Goal: Task Accomplishment & Management: Use online tool/utility

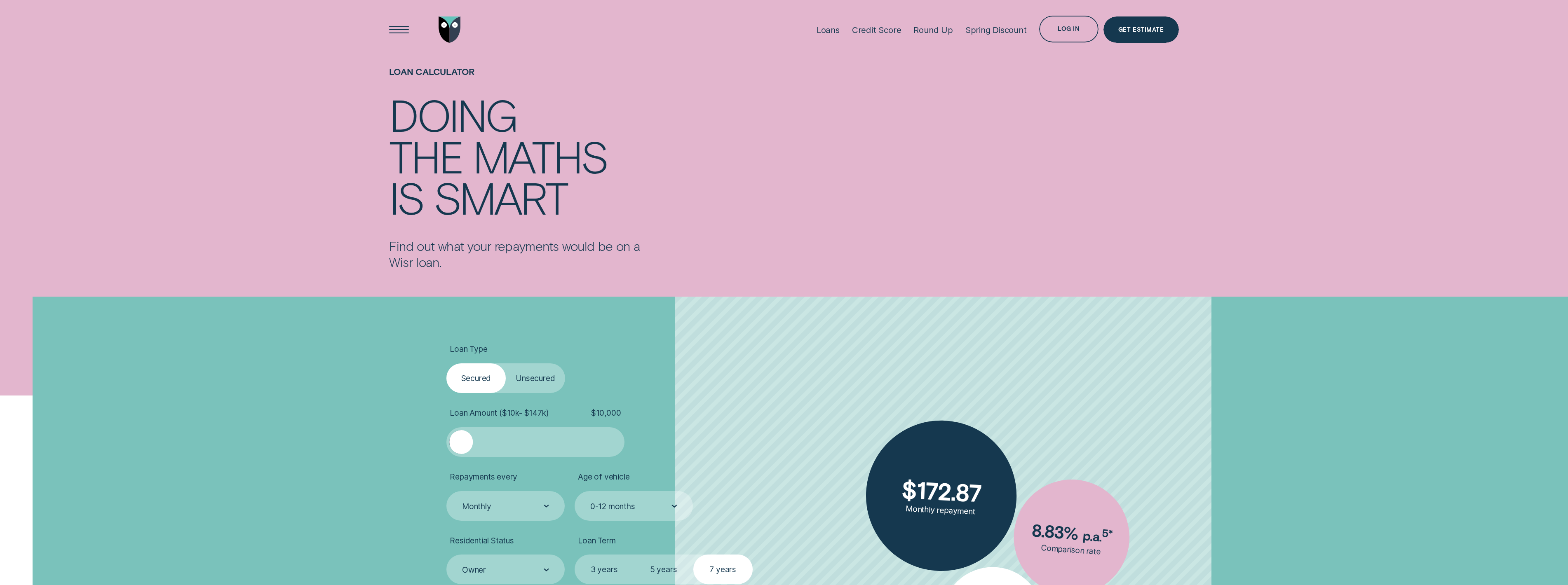
scroll to position [213, 0]
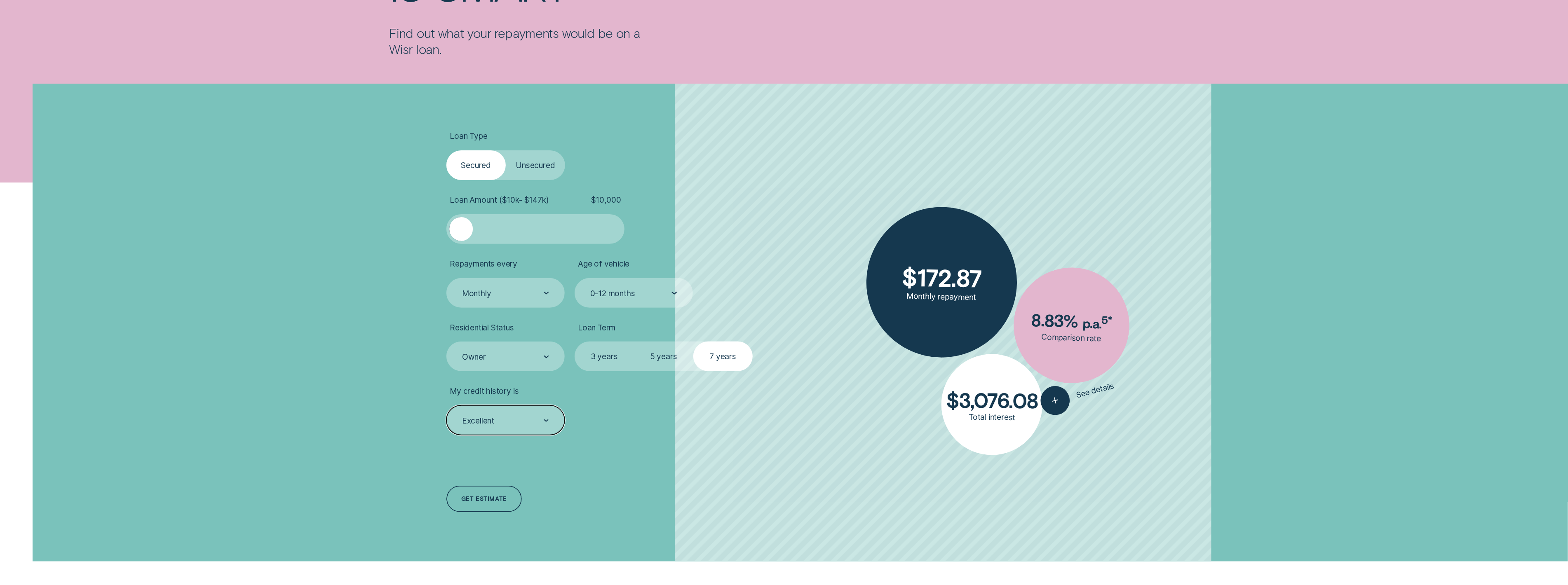
click at [510, 227] on div at bounding box center [535, 229] width 149 height 24
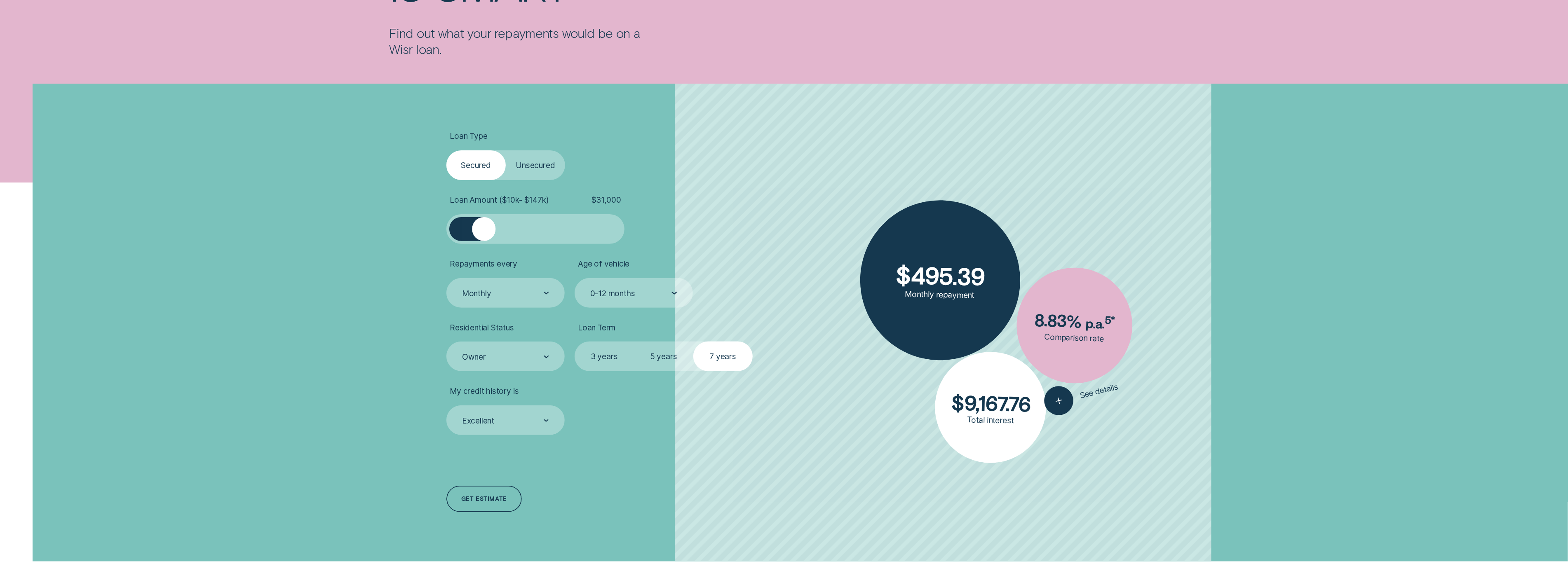
drag, startPoint x: 510, startPoint y: 227, endPoint x: 484, endPoint y: 227, distance: 26.0
click at [484, 227] on div at bounding box center [484, 229] width 24 height 24
click at [647, 353] on label "5 years" at bounding box center [663, 356] width 59 height 30
click at [634, 341] on input "5 years" at bounding box center [634, 341] width 0 height 0
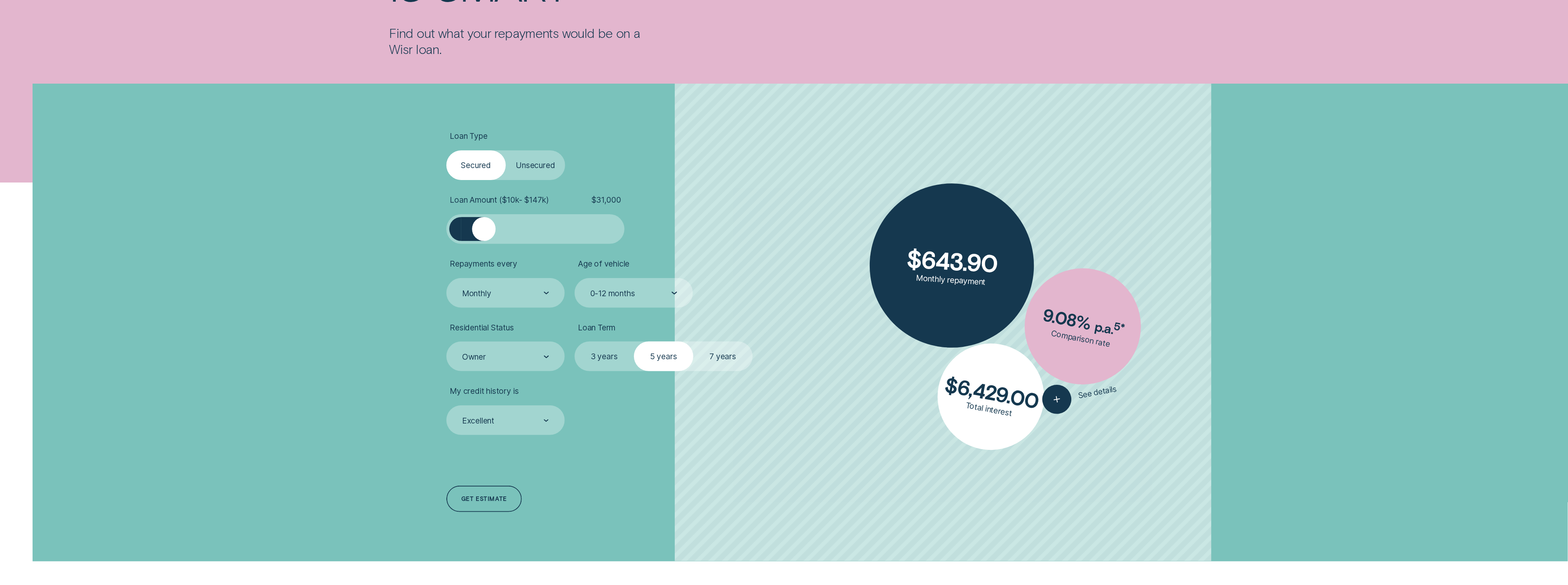
click at [726, 363] on label "7 years" at bounding box center [722, 356] width 59 height 30
click at [693, 341] on input "7 years" at bounding box center [693, 341] width 0 height 0
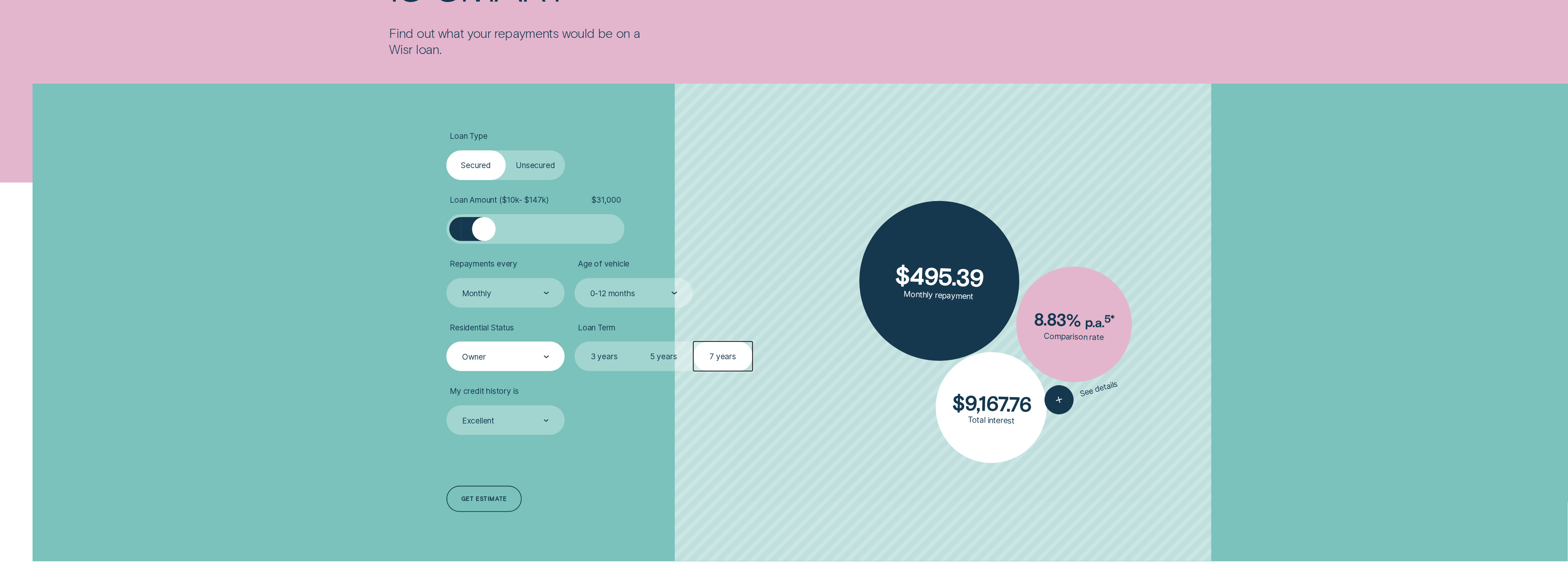
click at [549, 357] on icon at bounding box center [546, 356] width 5 height 3
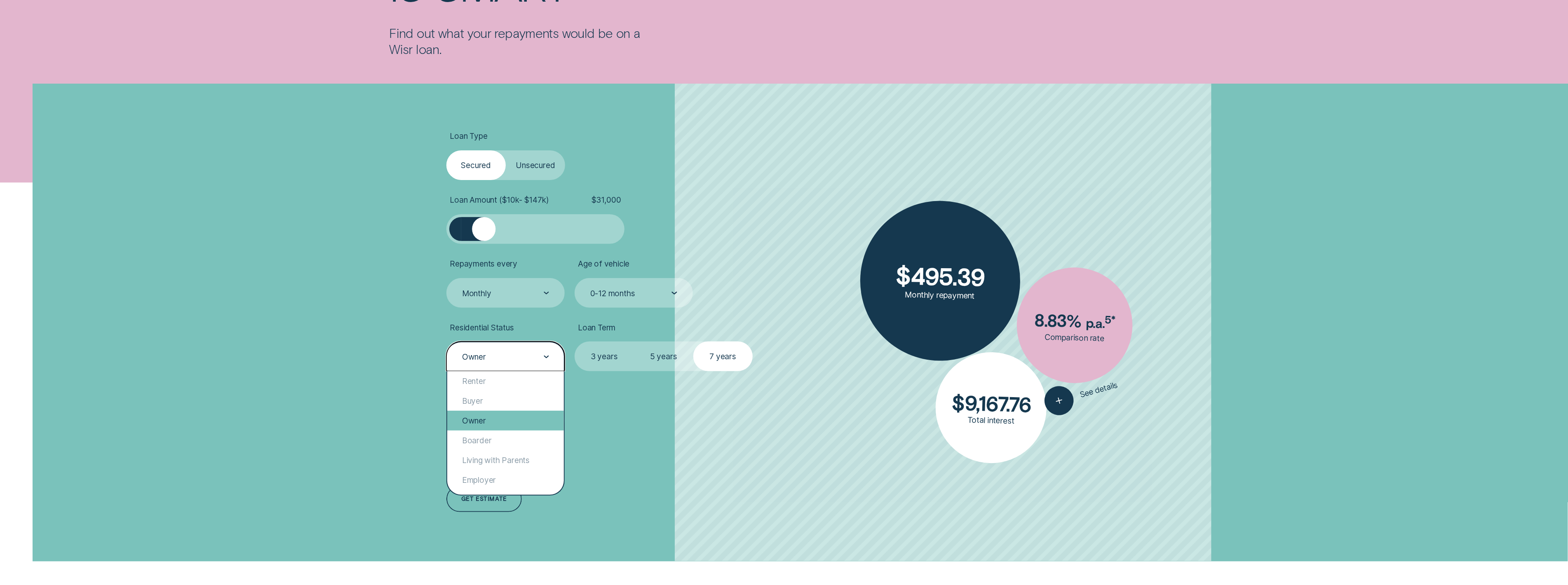
click at [516, 425] on div "Owner" at bounding box center [505, 420] width 117 height 19
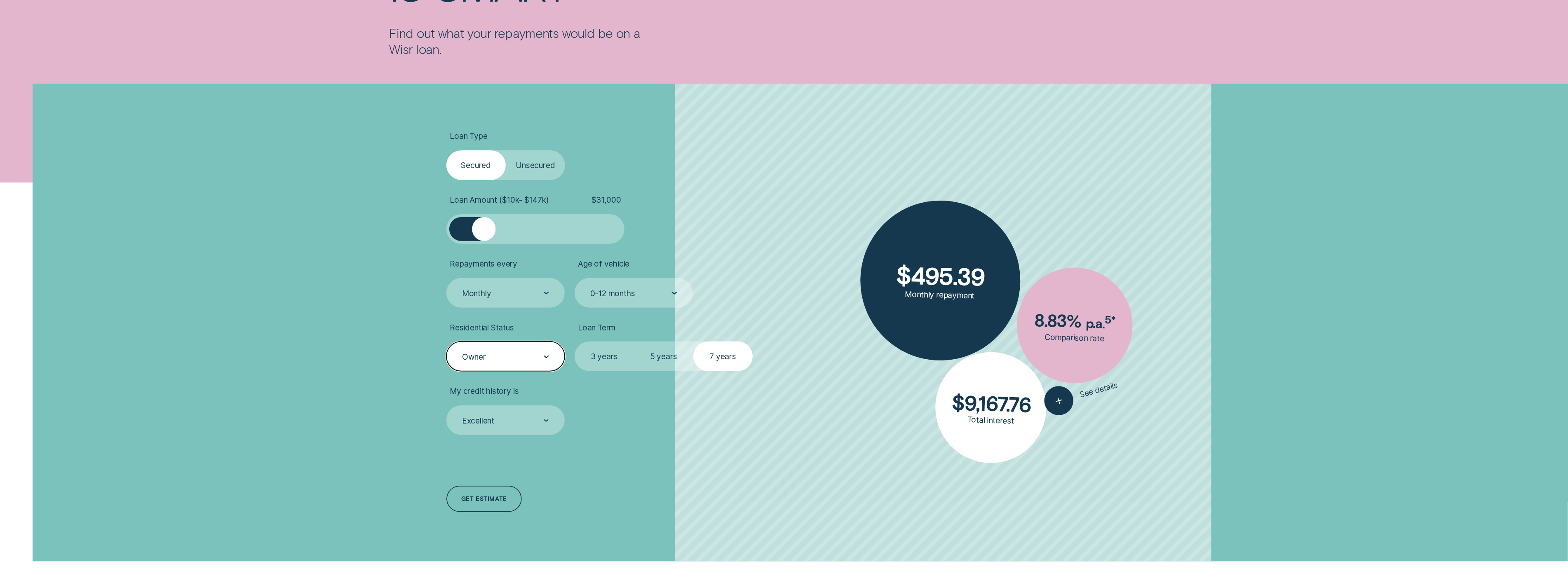
click at [534, 171] on label "Unsecured" at bounding box center [535, 165] width 59 height 30
click at [506, 150] on input "Unsecured" at bounding box center [506, 150] width 0 height 0
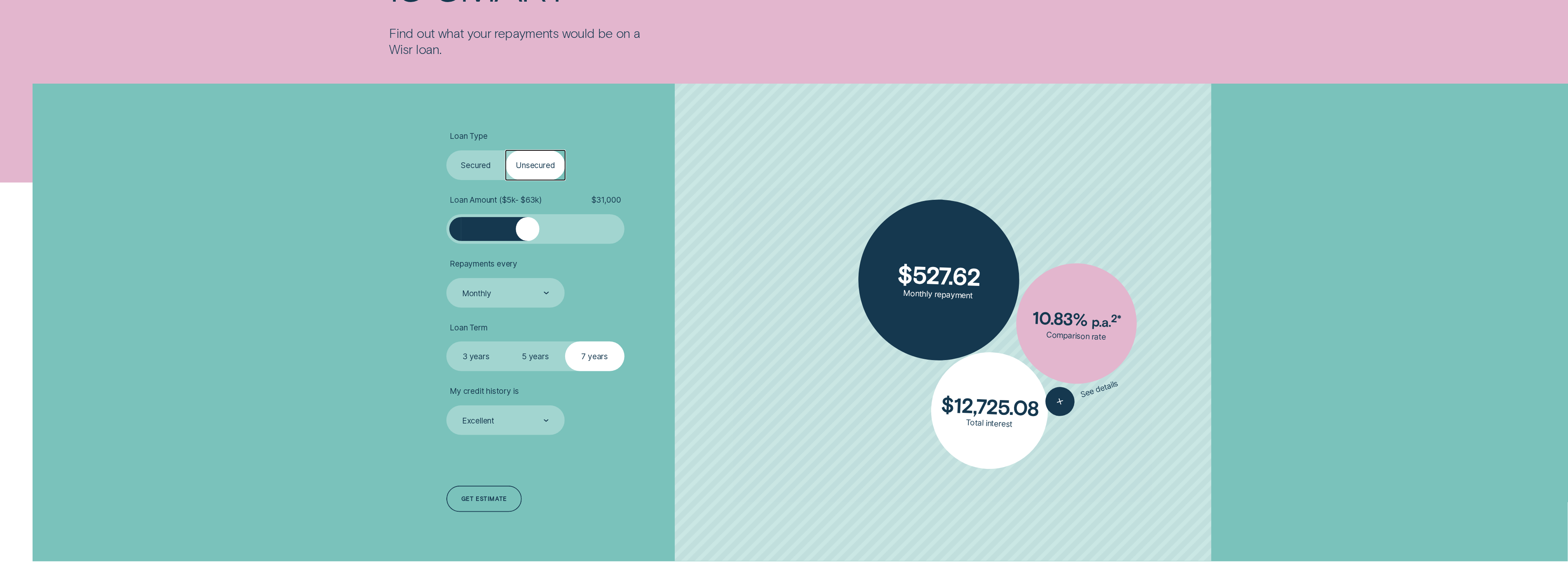
click at [539, 363] on label "5 years" at bounding box center [535, 356] width 59 height 30
click at [506, 341] on input "5 years" at bounding box center [506, 341] width 0 height 0
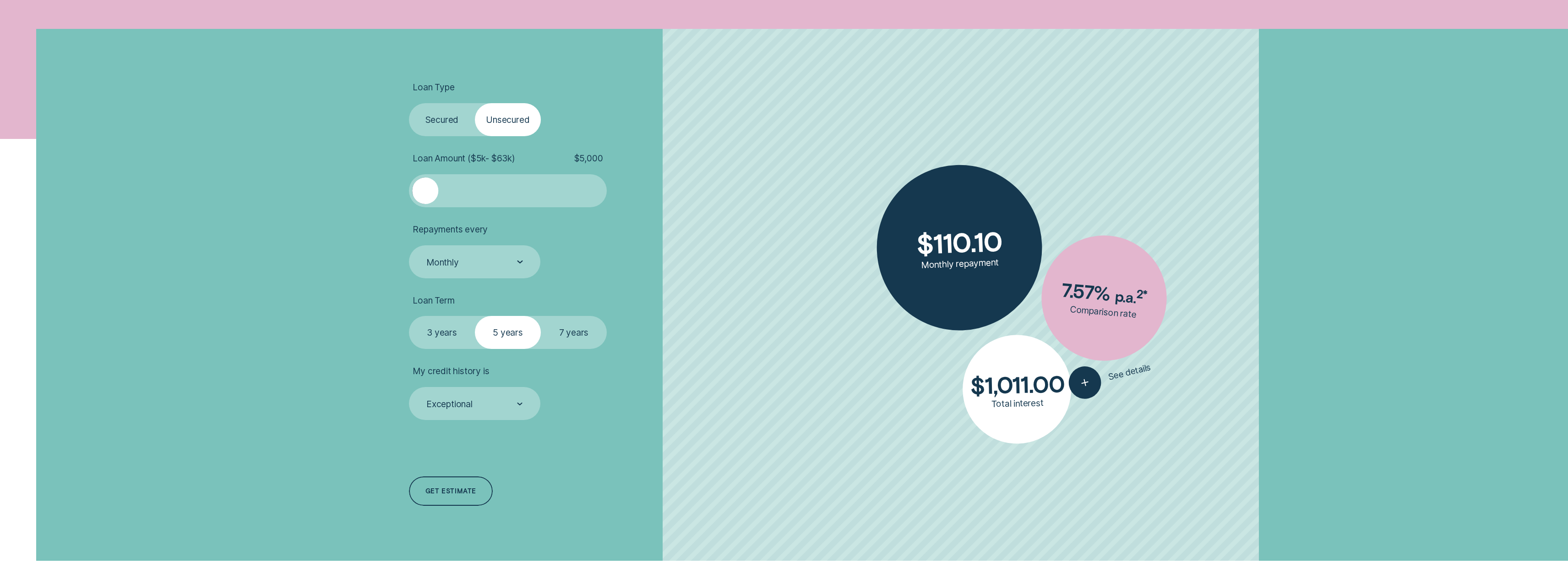
scroll to position [307, 0]
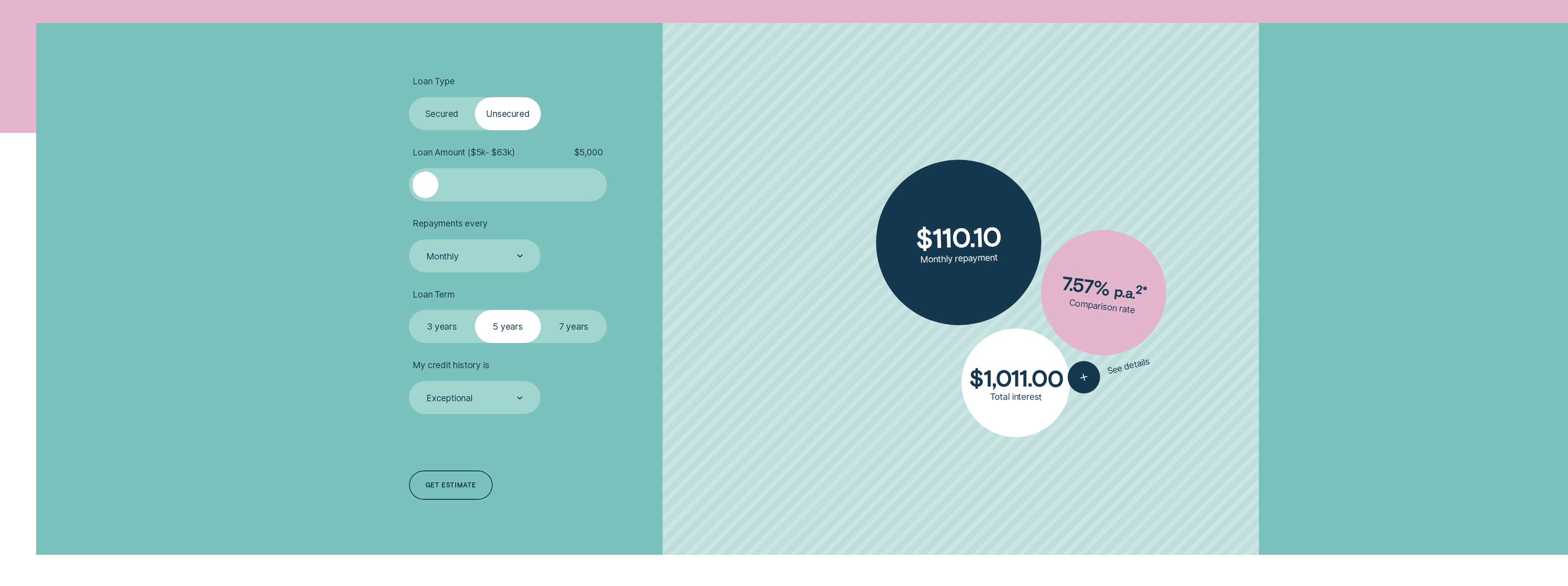
click at [461, 105] on label "Secured" at bounding box center [441, 113] width 65 height 33
click at [409, 97] on input "Secured" at bounding box center [409, 97] width 0 height 0
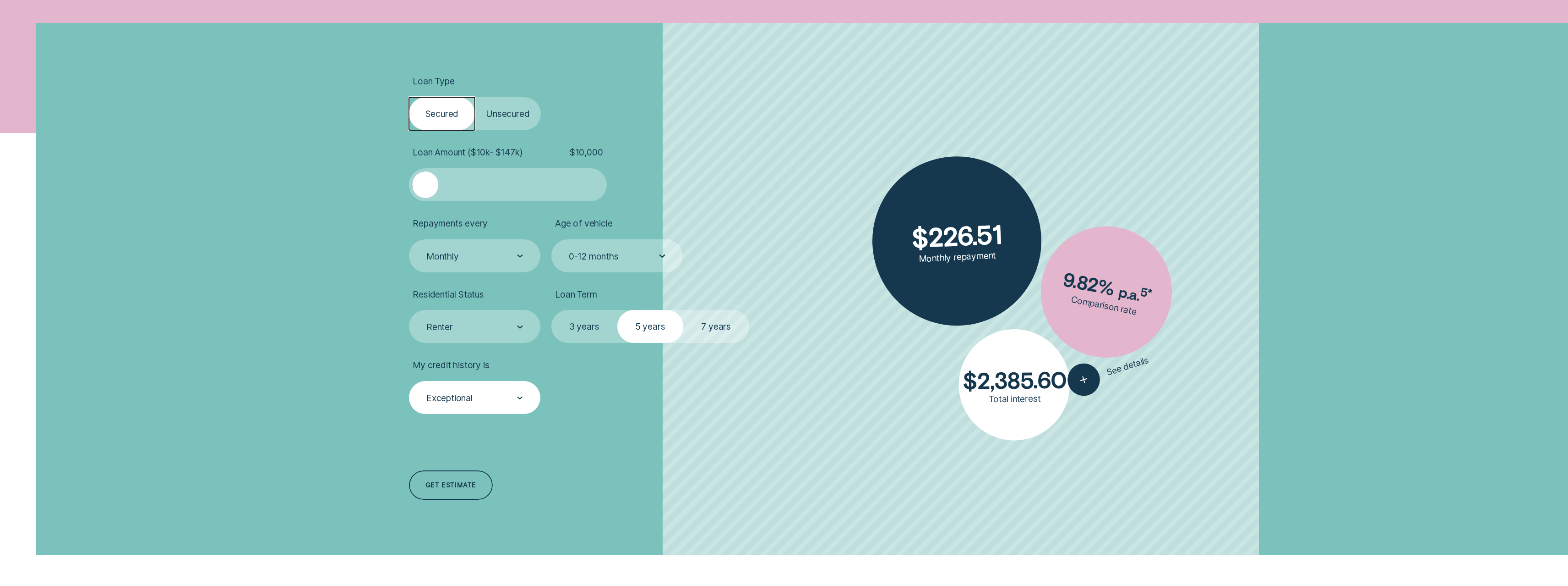
click at [520, 402] on div at bounding box center [520, 397] width 6 height 32
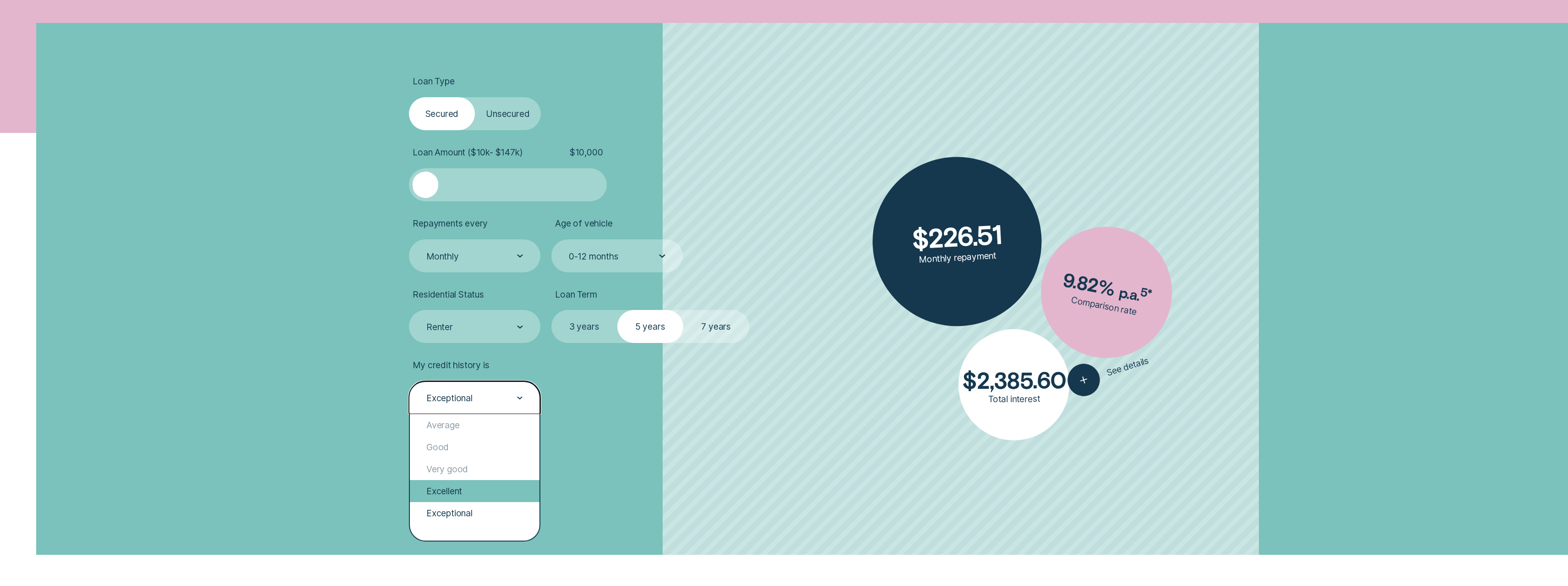
click at [482, 494] on div "Excellent" at bounding box center [474, 491] width 130 height 22
click at [498, 412] on div "Excellent" at bounding box center [474, 397] width 131 height 33
click at [466, 518] on div "Exceptional" at bounding box center [474, 513] width 130 height 22
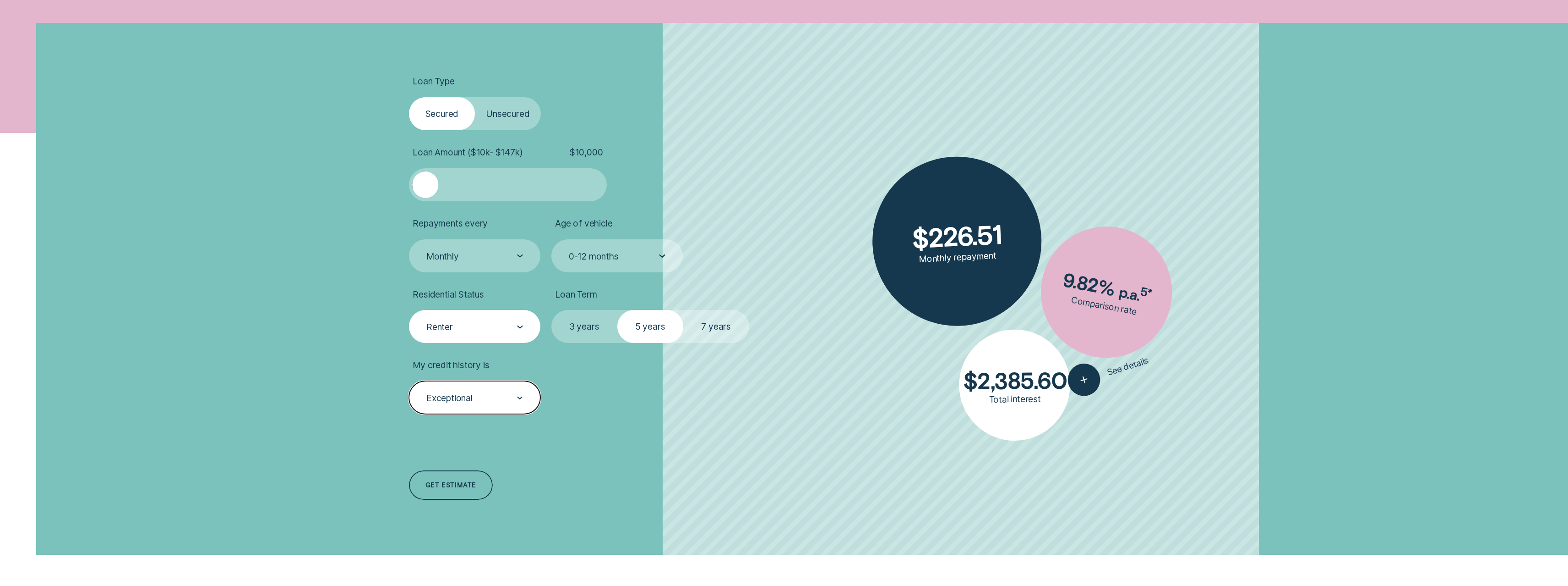
click at [503, 334] on div "Renter" at bounding box center [474, 327] width 131 height 33
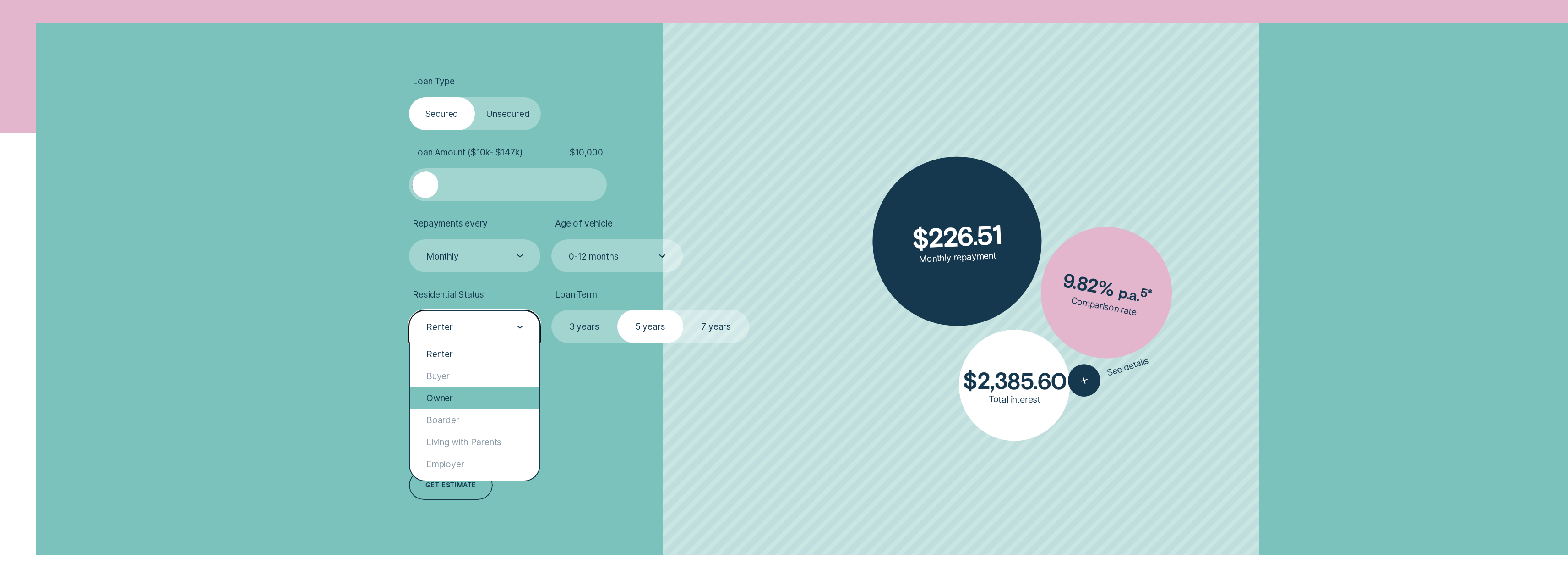
click at [491, 393] on div "Owner" at bounding box center [474, 397] width 130 height 22
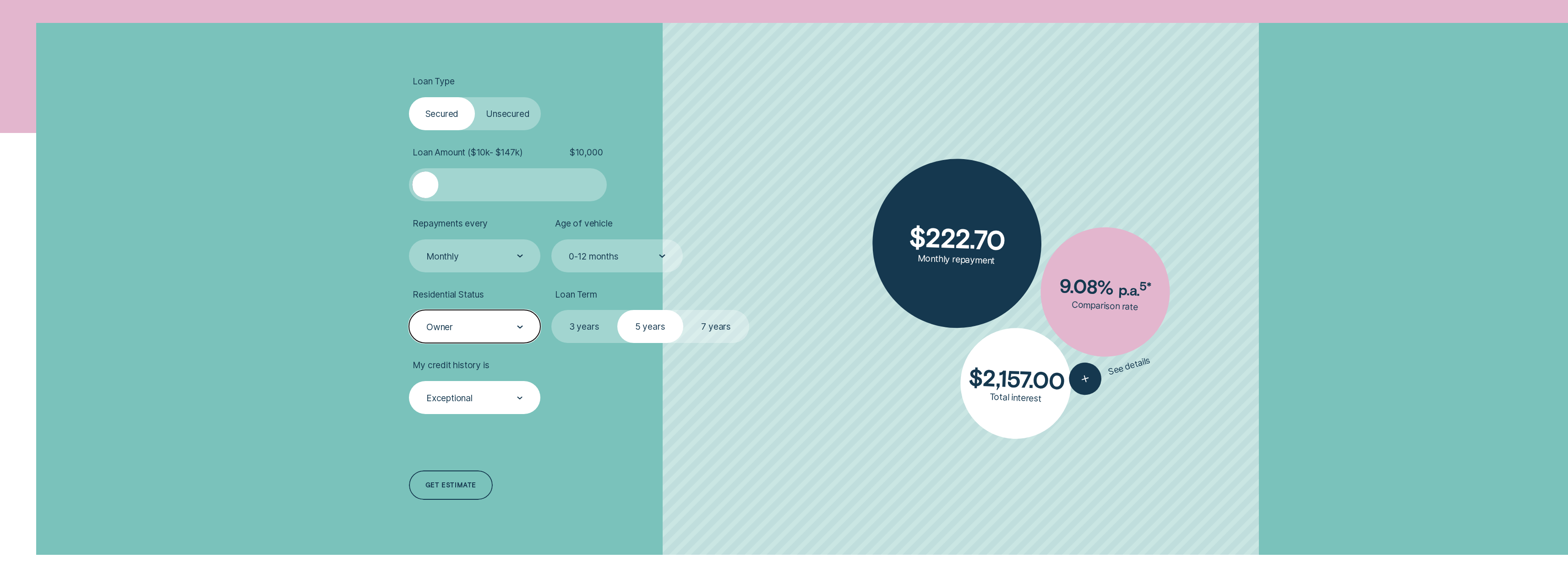
click at [714, 327] on label "7 years" at bounding box center [716, 327] width 65 height 33
click at [683, 310] on input "7 years" at bounding box center [683, 310] width 0 height 0
drag, startPoint x: 425, startPoint y: 182, endPoint x: 452, endPoint y: 182, distance: 27.0
click at [452, 182] on div at bounding box center [451, 184] width 26 height 26
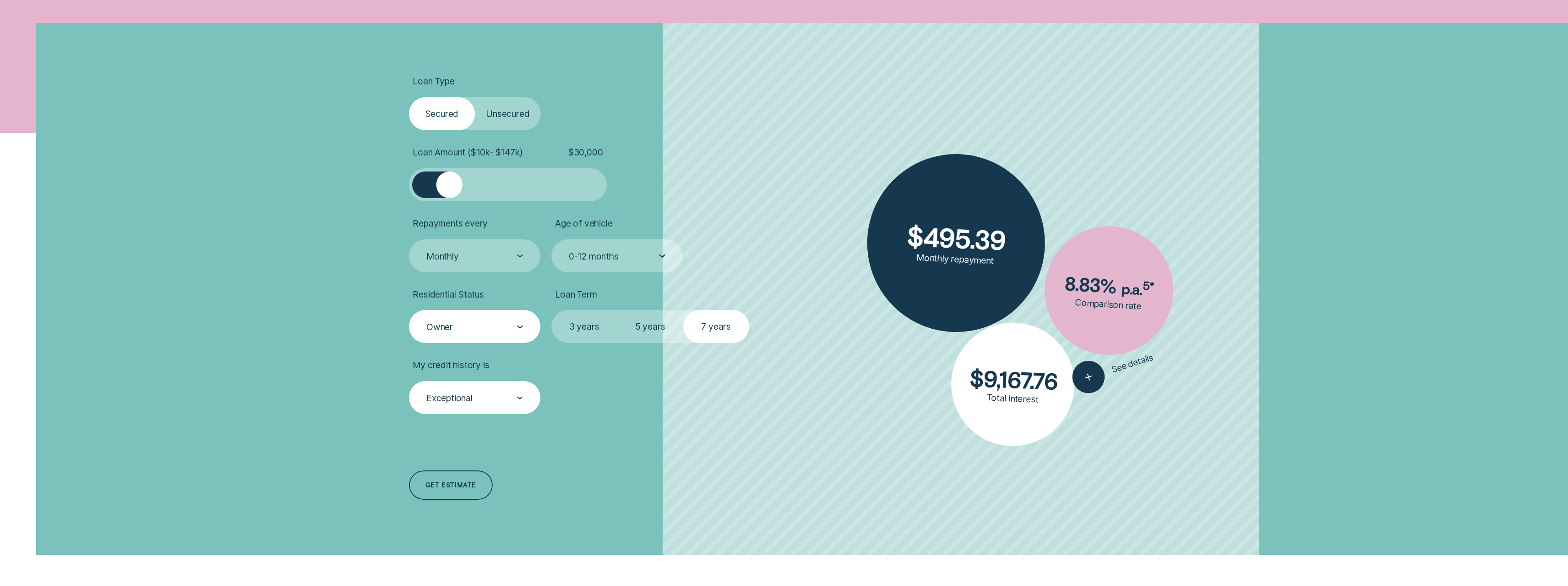
click at [450, 182] on div at bounding box center [450, 184] width 26 height 26
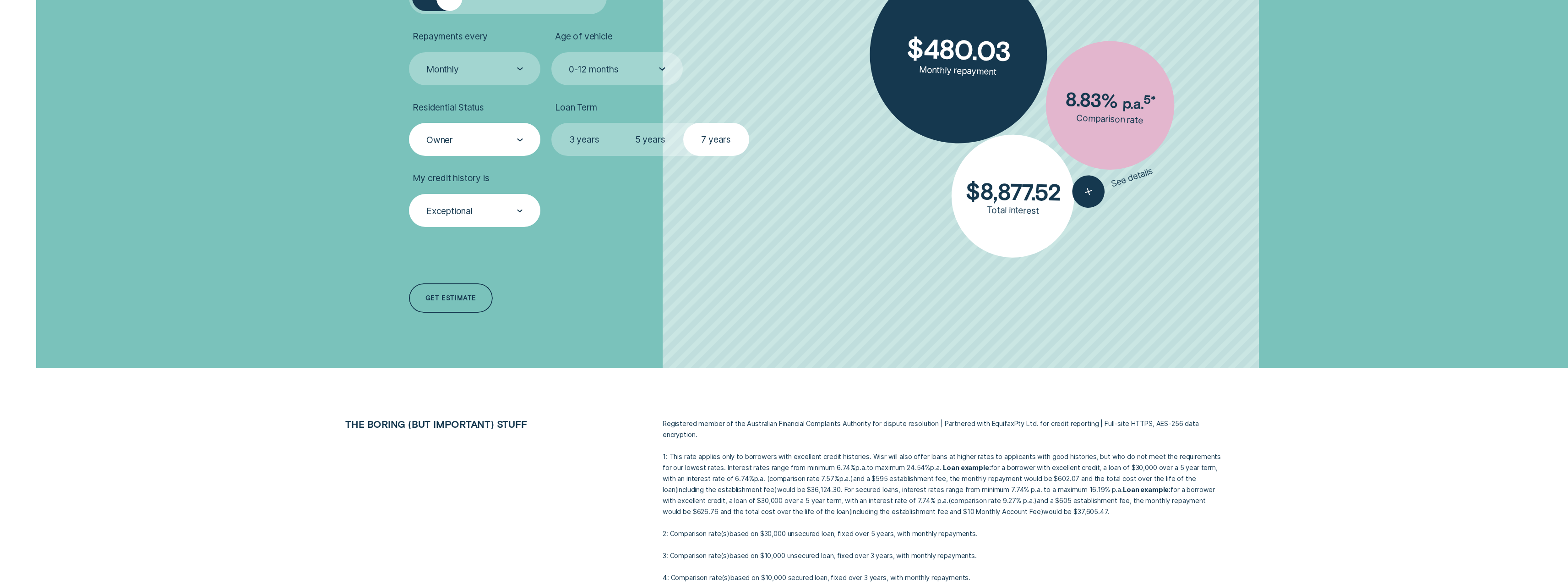
scroll to position [493, 0]
click at [664, 139] on label "5 years" at bounding box center [650, 141] width 65 height 33
click at [618, 124] on input "5 years" at bounding box center [618, 124] width 0 height 0
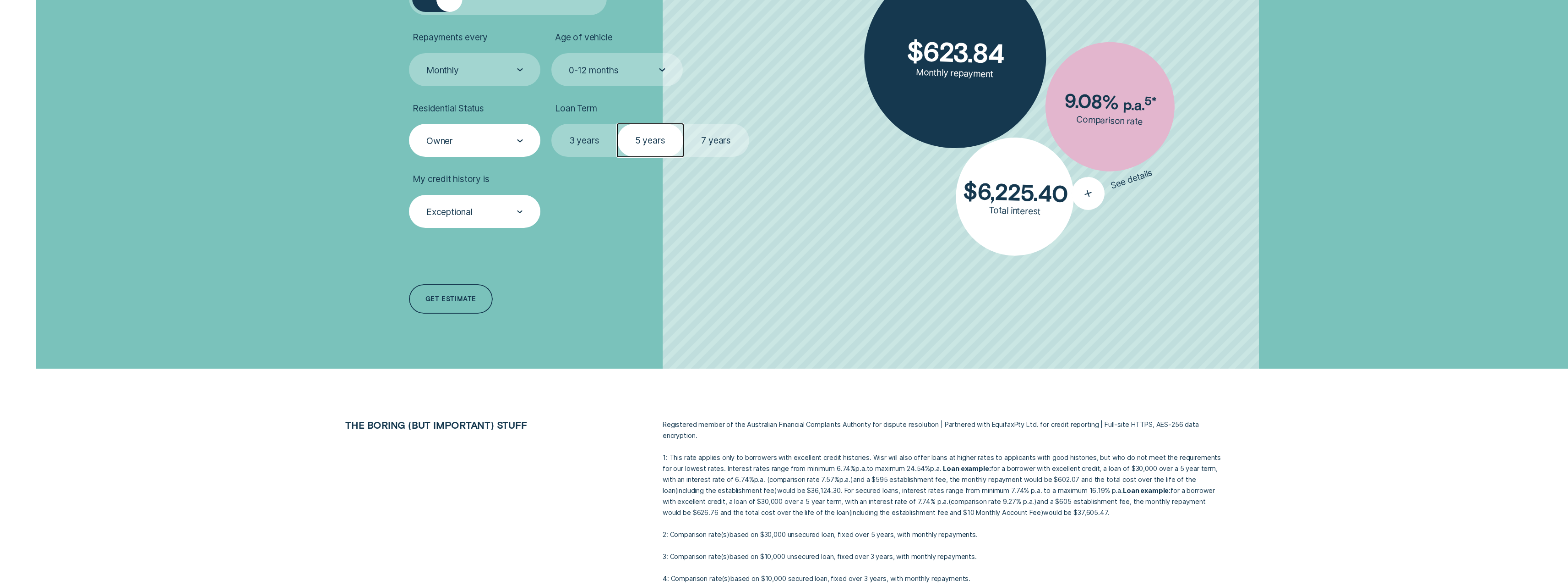
click at [1092, 186] on icon "button" at bounding box center [1088, 193] width 21 height 19
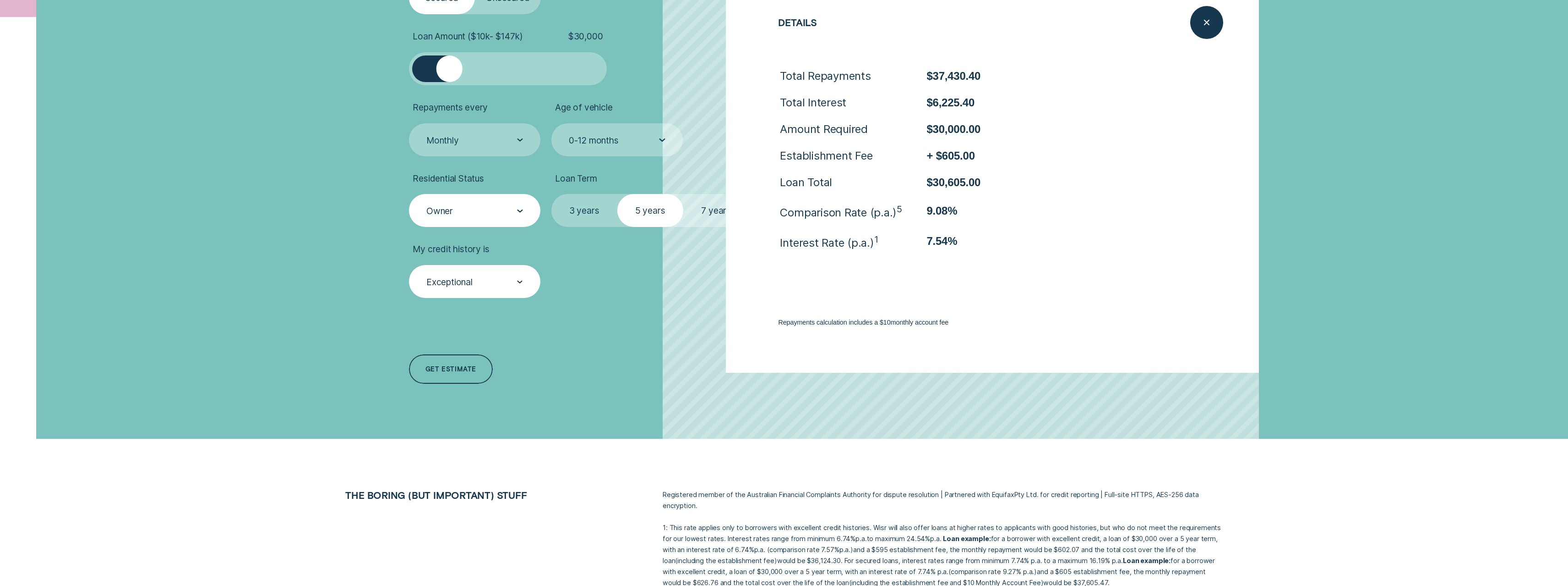
scroll to position [418, 0]
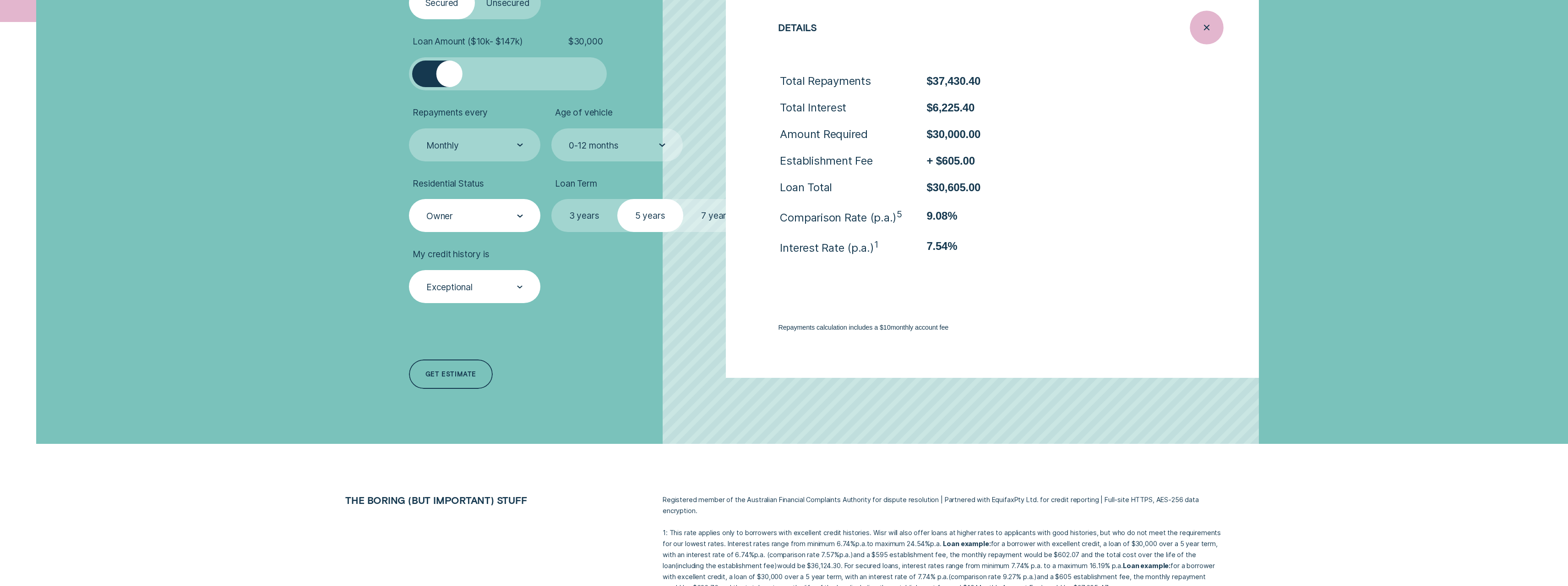
click at [1199, 39] on div "Close loan details" at bounding box center [1206, 27] width 33 height 33
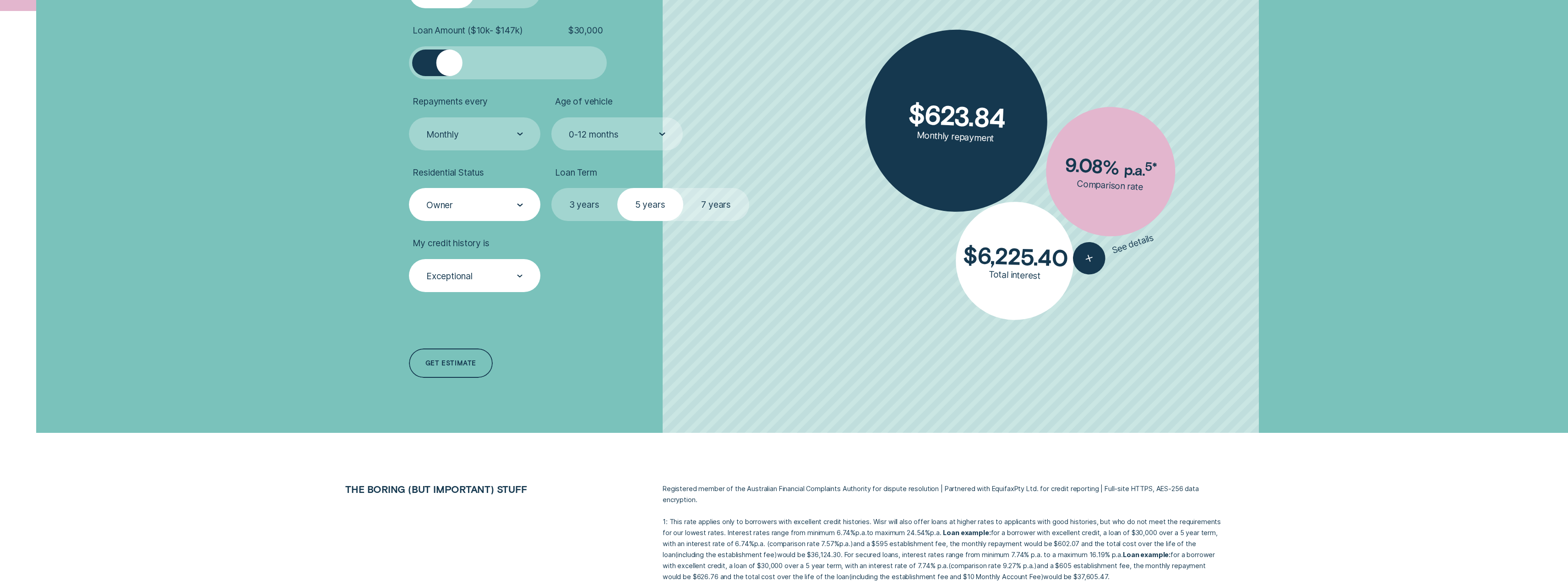
scroll to position [429, 0]
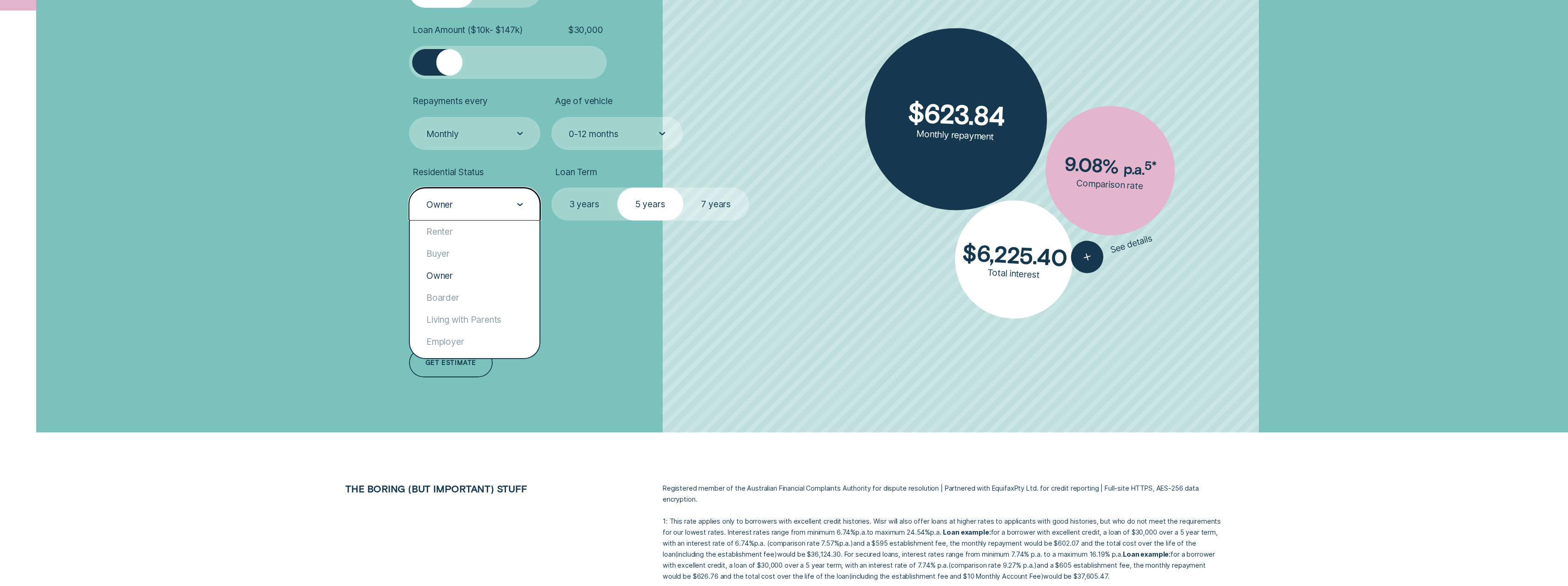
click at [500, 196] on div "Owner" at bounding box center [474, 204] width 131 height 33
click at [471, 338] on div "Employer" at bounding box center [474, 341] width 130 height 22
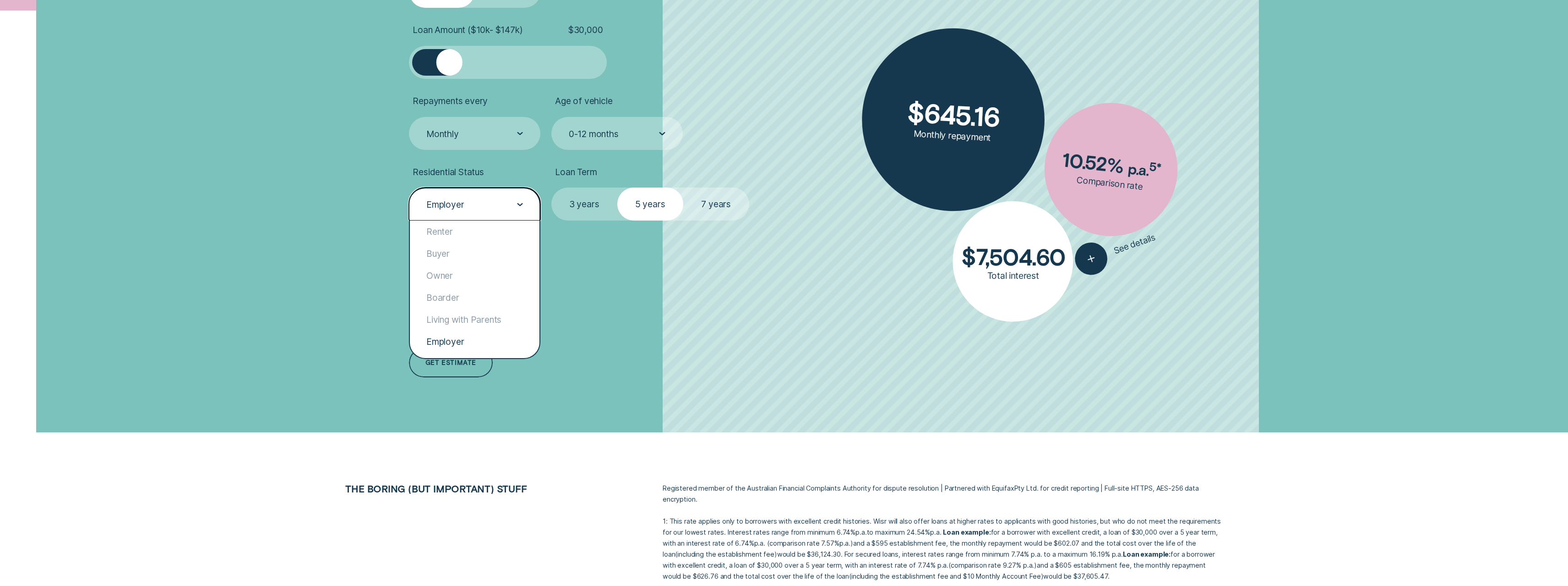
click at [482, 211] on div "Employer" at bounding box center [474, 204] width 131 height 33
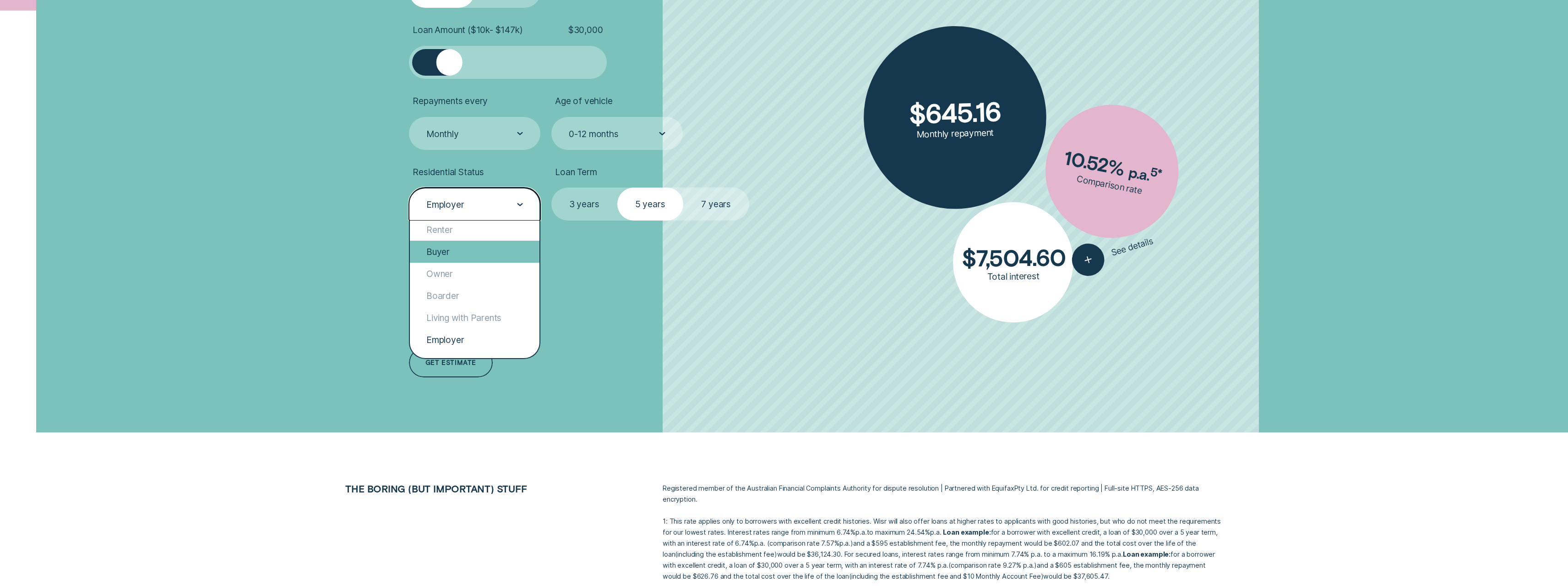
click at [463, 252] on div "Buyer" at bounding box center [474, 251] width 130 height 22
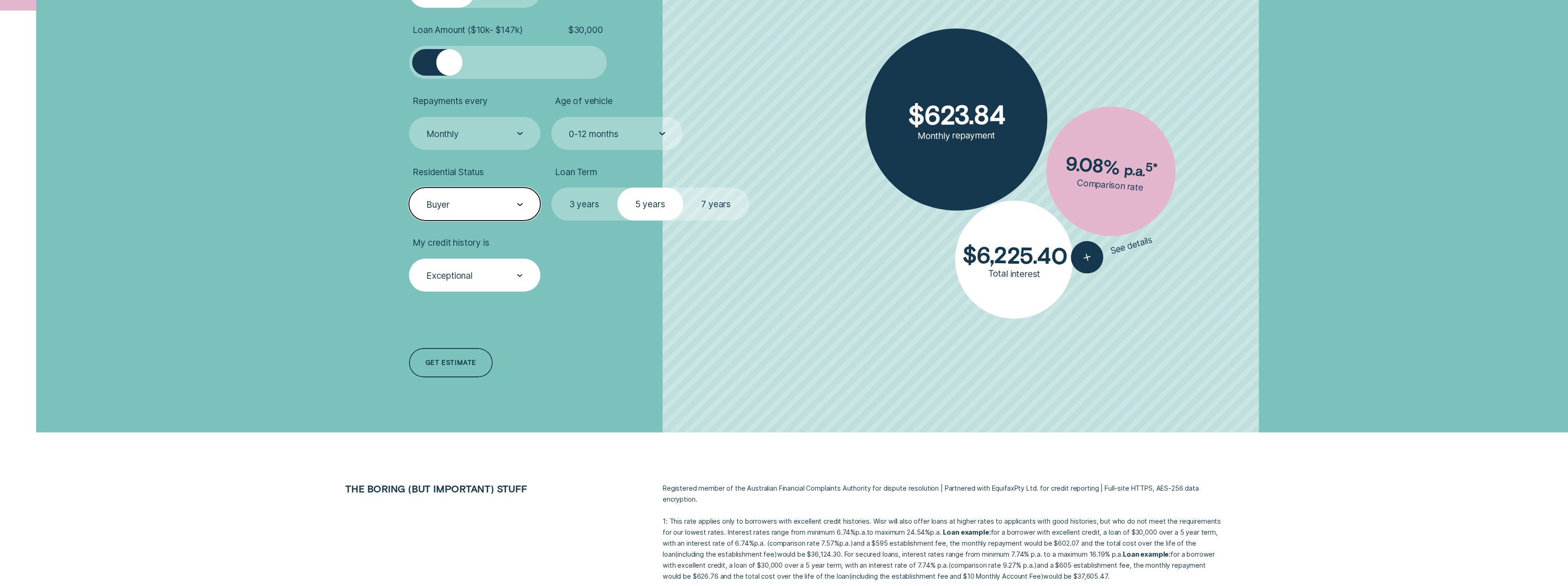
click at [473, 208] on div "Buyer" at bounding box center [474, 204] width 98 height 12
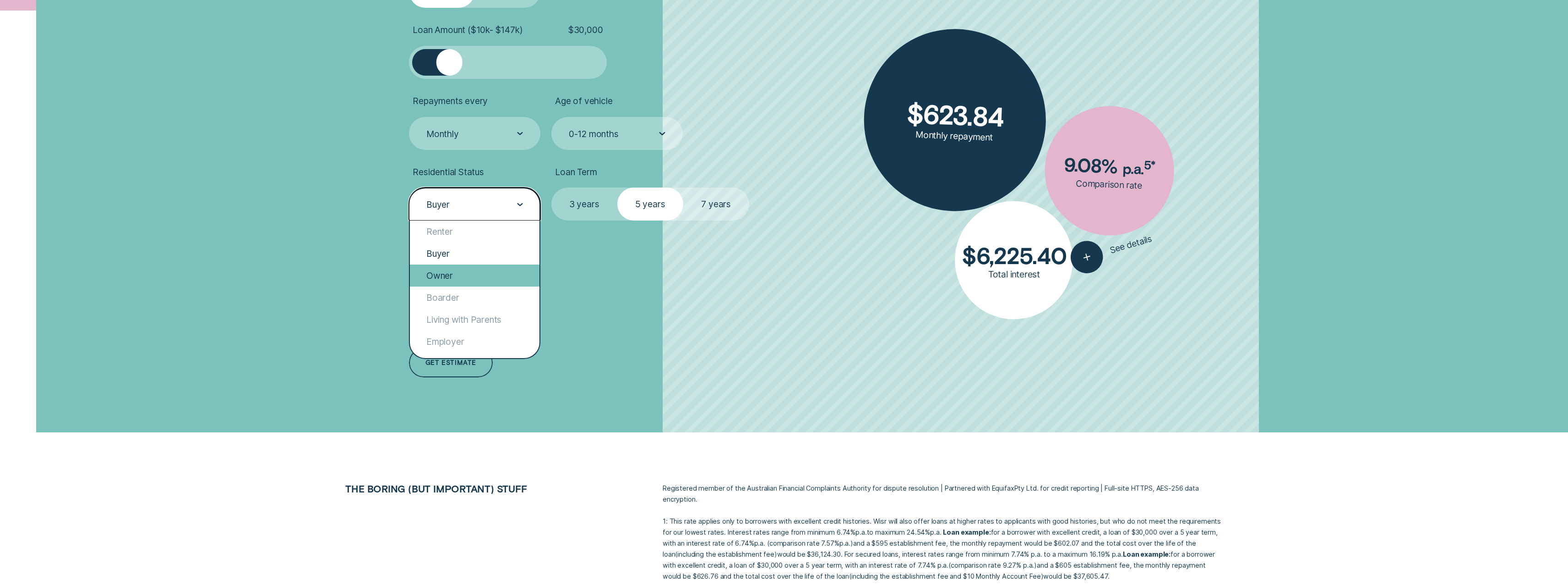
click at [466, 273] on div "Owner" at bounding box center [474, 275] width 130 height 22
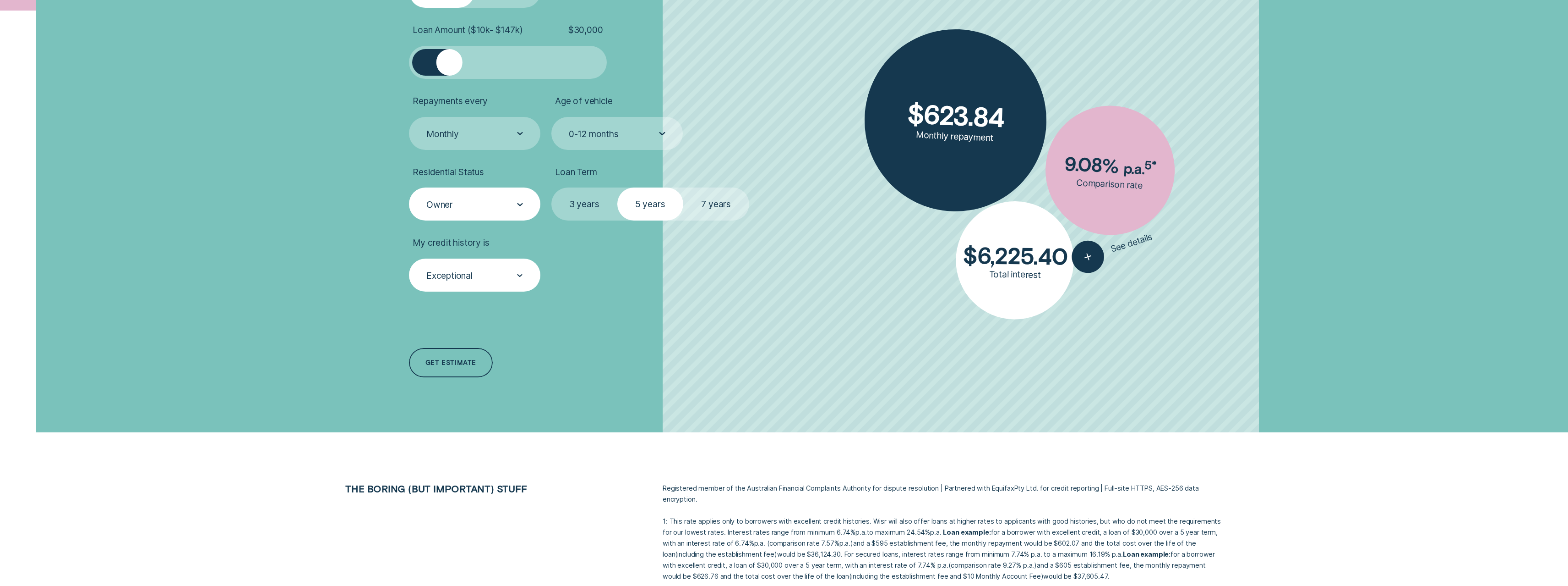
click at [674, 329] on div "Loan Type Select Loan Type Secured Unsecured Loan Amount ( $10k - $147k ) $ 30,…" at bounding box center [562, 166] width 318 height 532
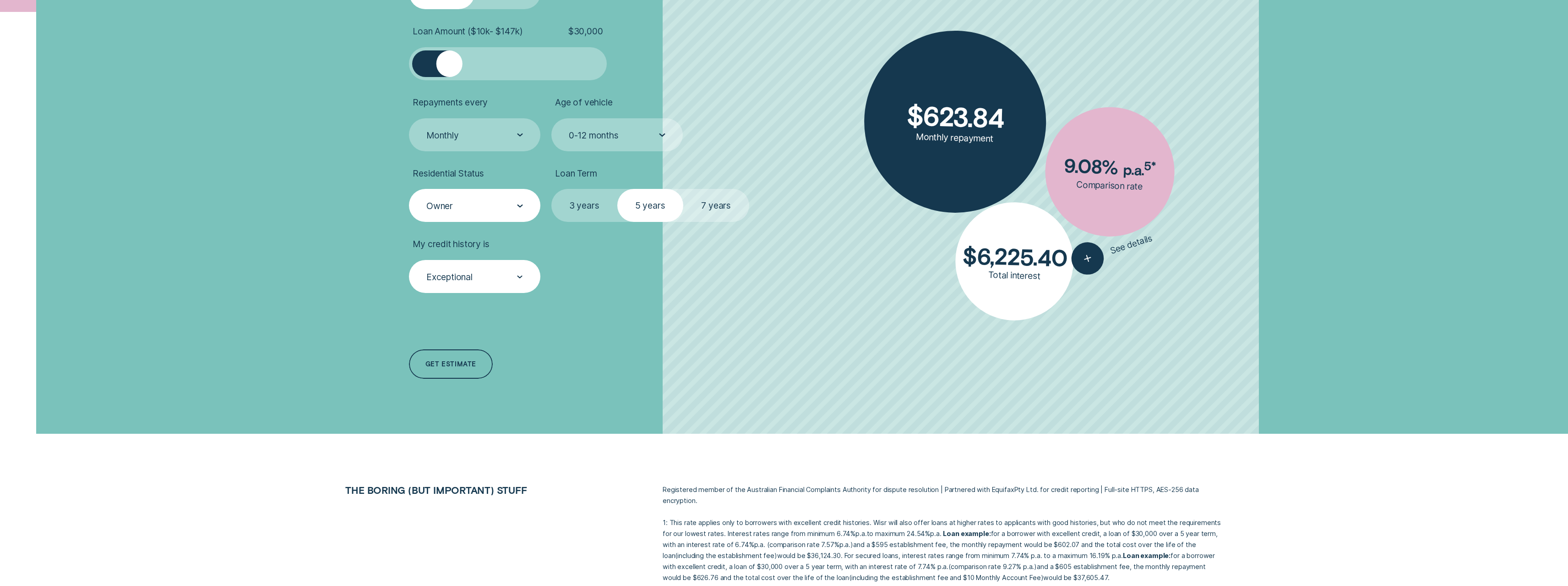
scroll to position [428, 0]
click at [708, 205] on label "7 years" at bounding box center [716, 205] width 65 height 33
click at [683, 189] on input "7 years" at bounding box center [683, 189] width 0 height 0
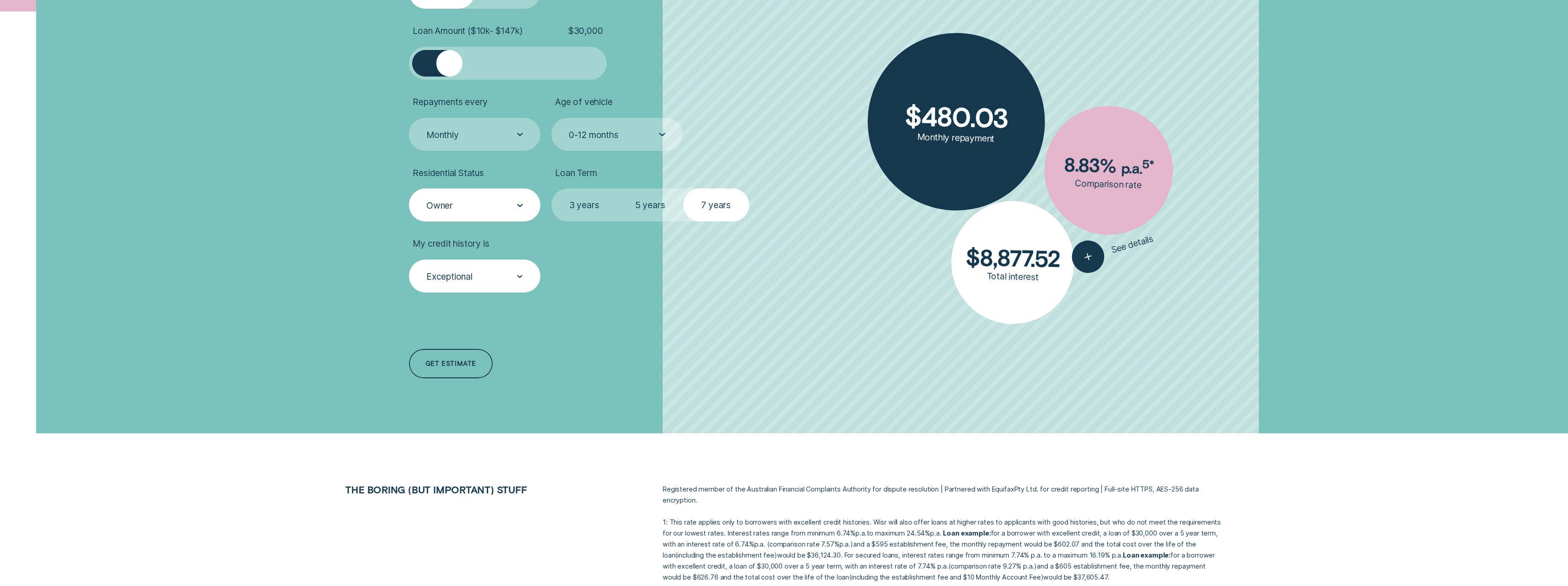
click at [652, 206] on label "5 years" at bounding box center [650, 205] width 65 height 33
click at [618, 189] on input "5 years" at bounding box center [618, 189] width 0 height 0
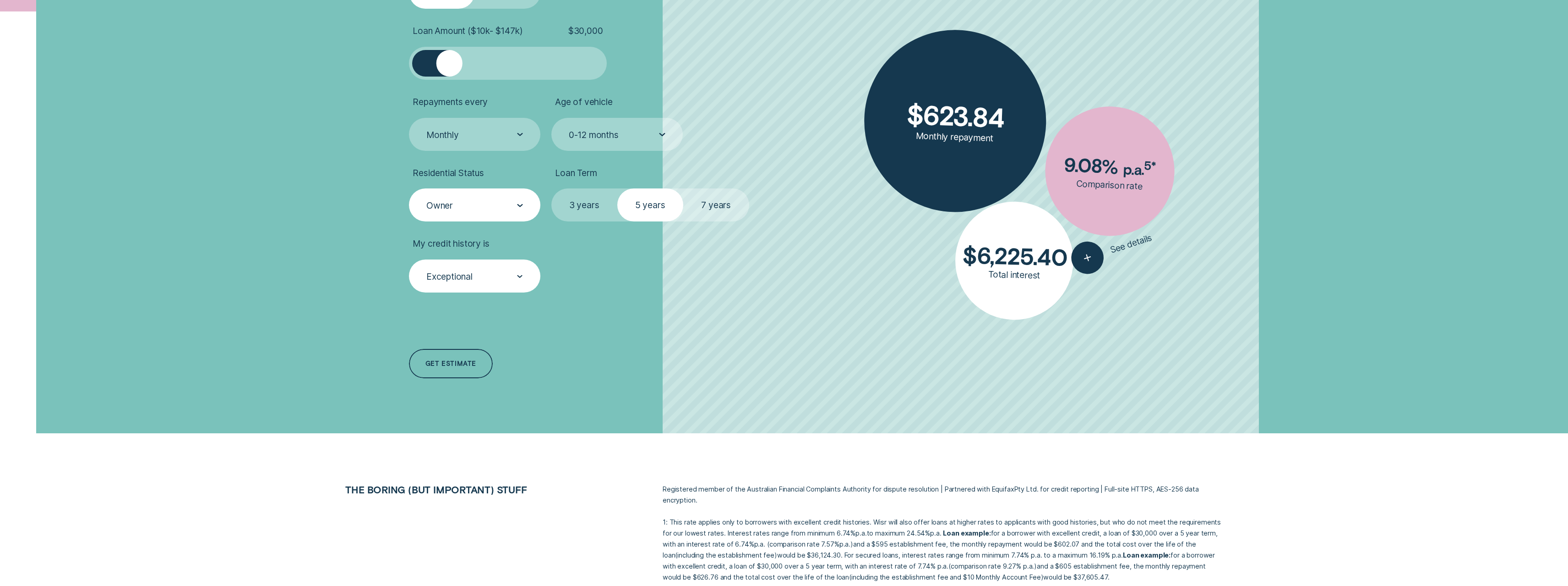
click at [577, 203] on label "3 years" at bounding box center [584, 205] width 65 height 33
click at [551, 189] on input "3 years" at bounding box center [551, 189] width 0 height 0
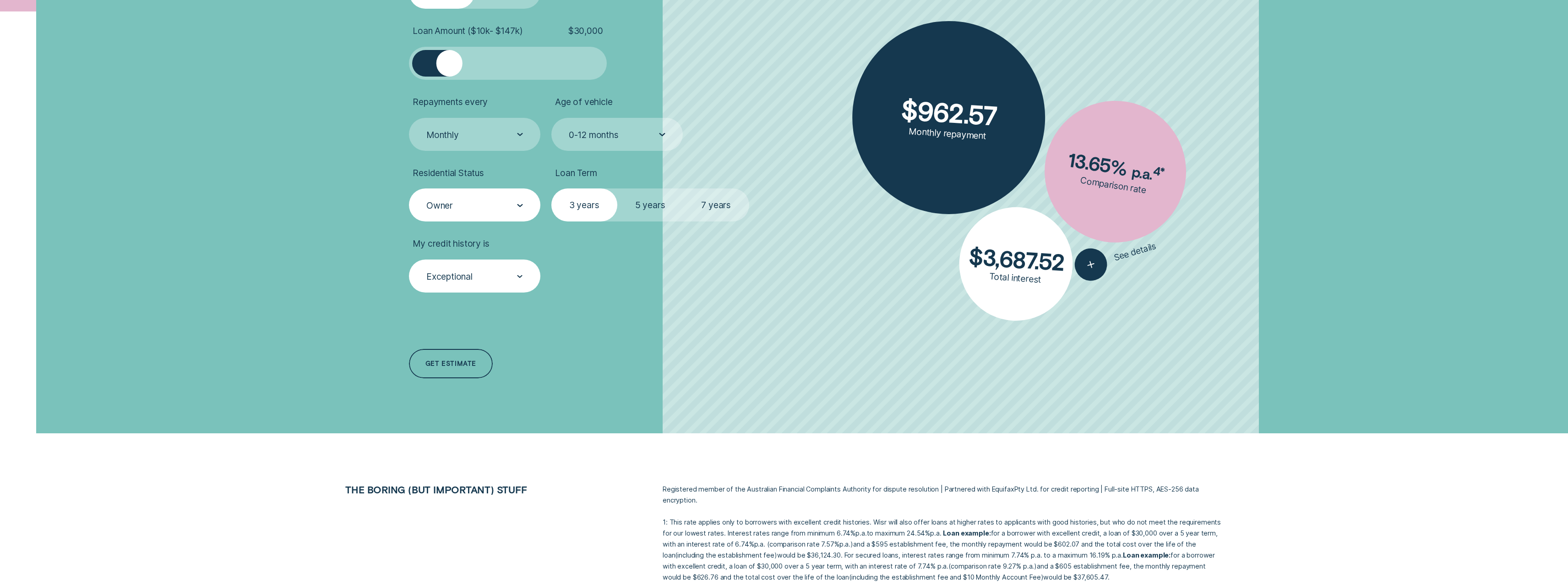
click at [721, 211] on label "7 years" at bounding box center [716, 205] width 65 height 33
click at [683, 189] on input "7 years" at bounding box center [683, 189] width 0 height 0
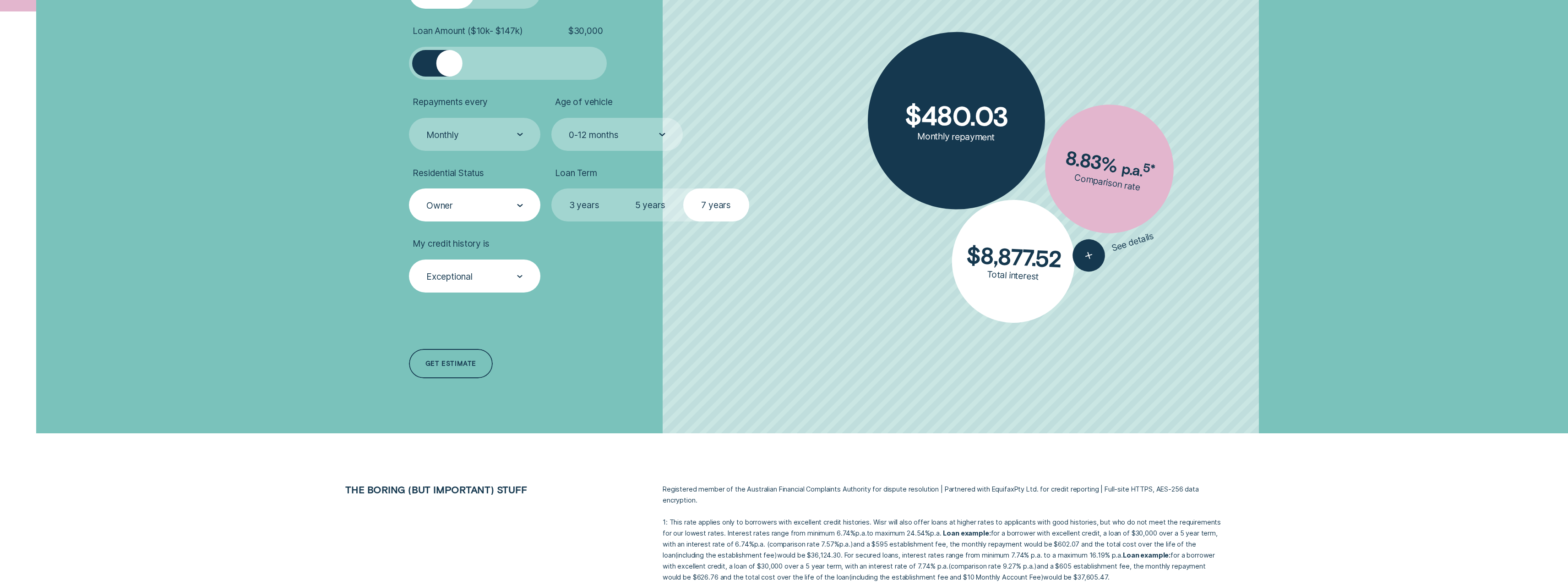
click at [677, 210] on label "5 years" at bounding box center [650, 205] width 65 height 33
click at [618, 189] on input "5 years" at bounding box center [618, 189] width 0 height 0
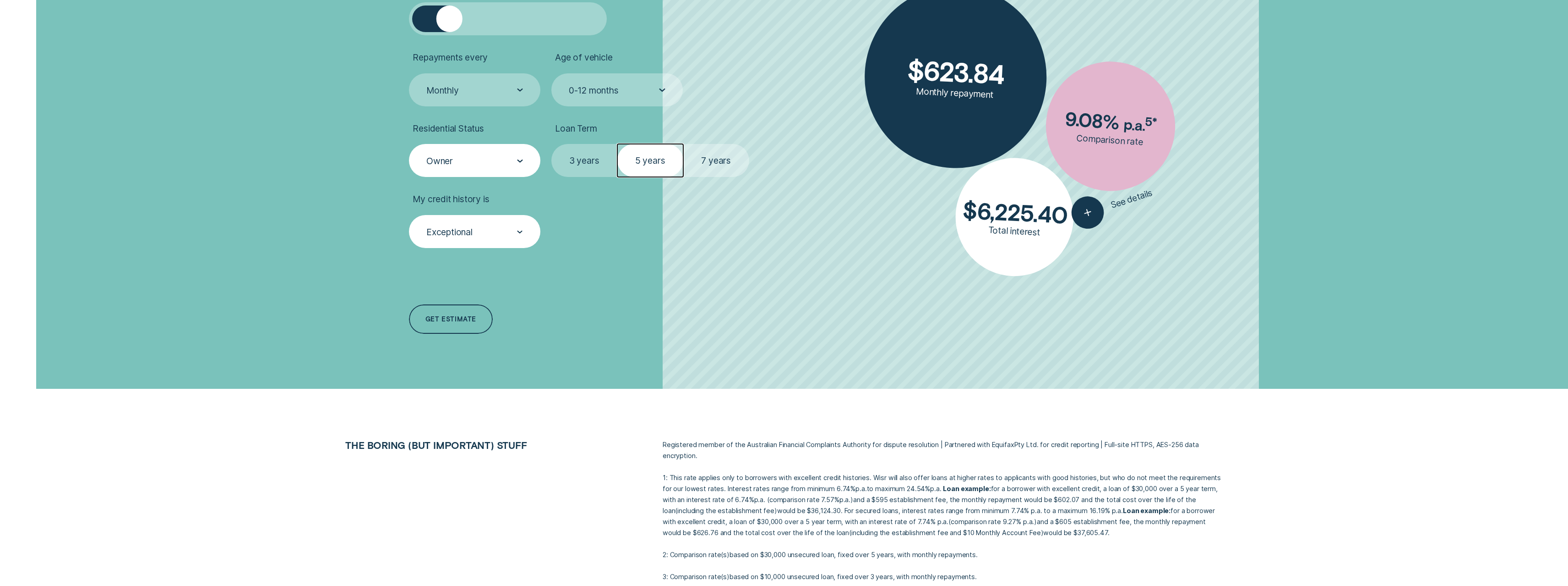
scroll to position [472, 0]
click at [490, 228] on div "Exceptional" at bounding box center [474, 233] width 98 height 12
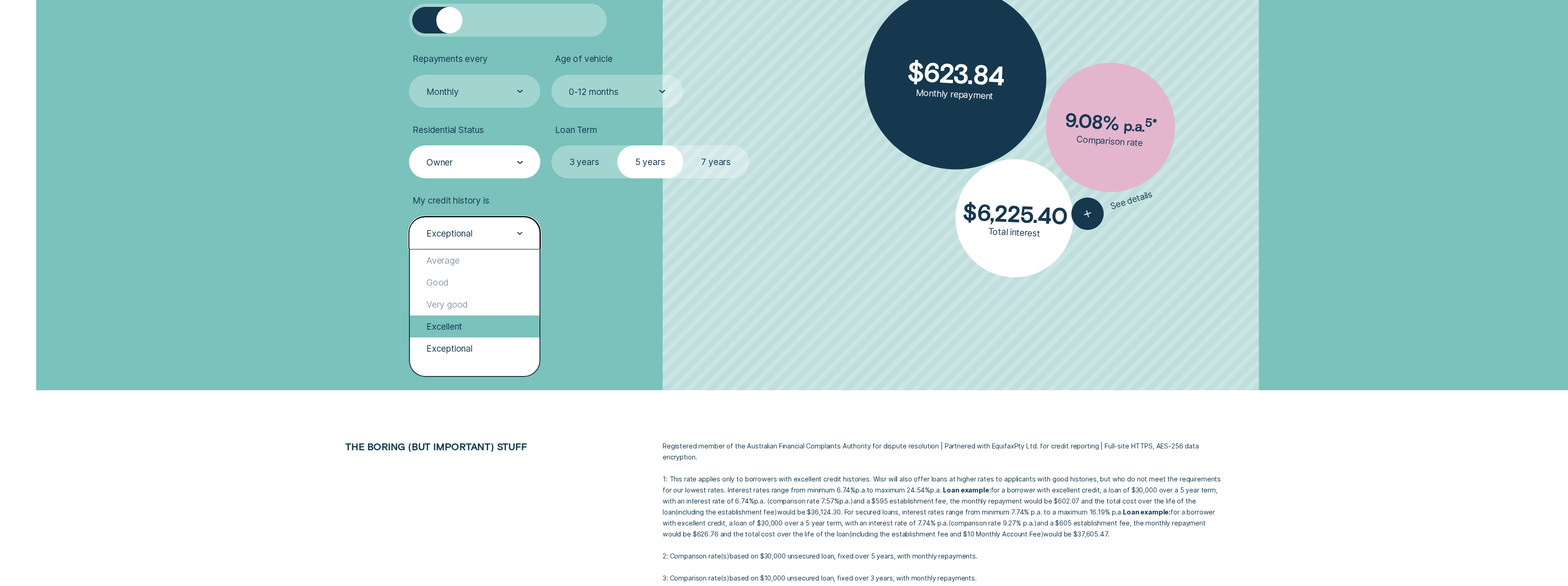
click at [469, 332] on div "Excellent" at bounding box center [474, 326] width 130 height 22
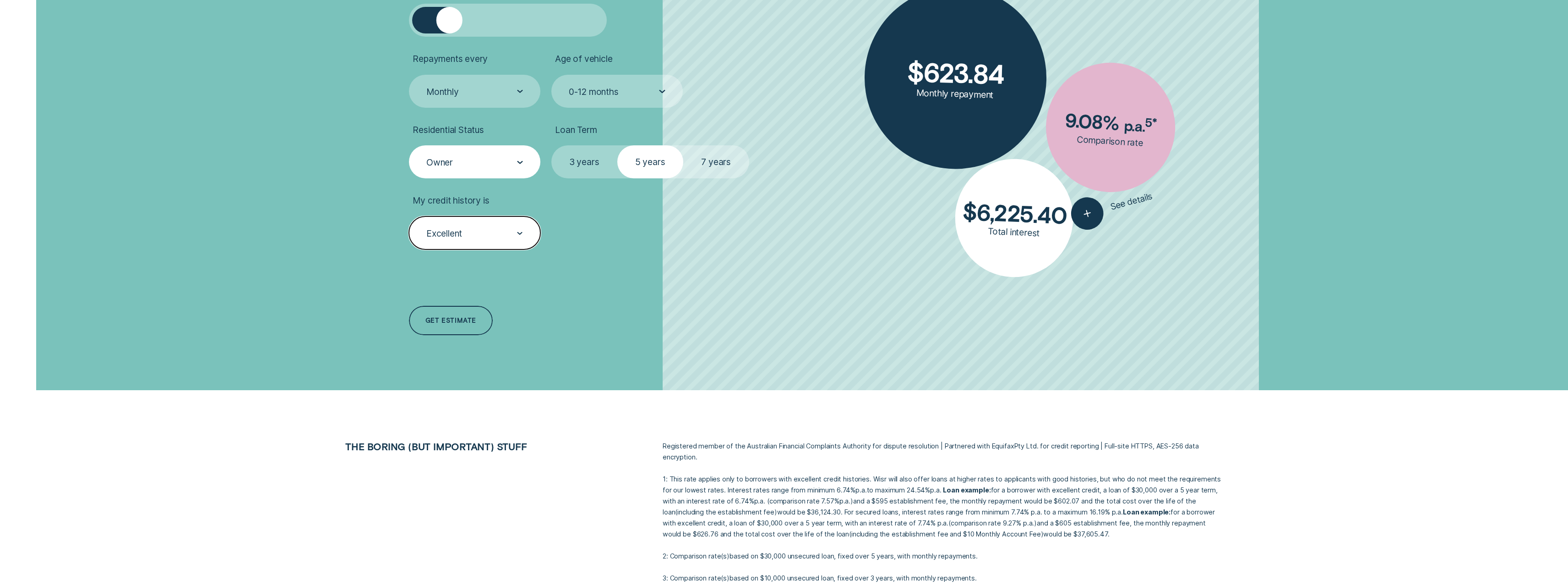
scroll to position [471, 0]
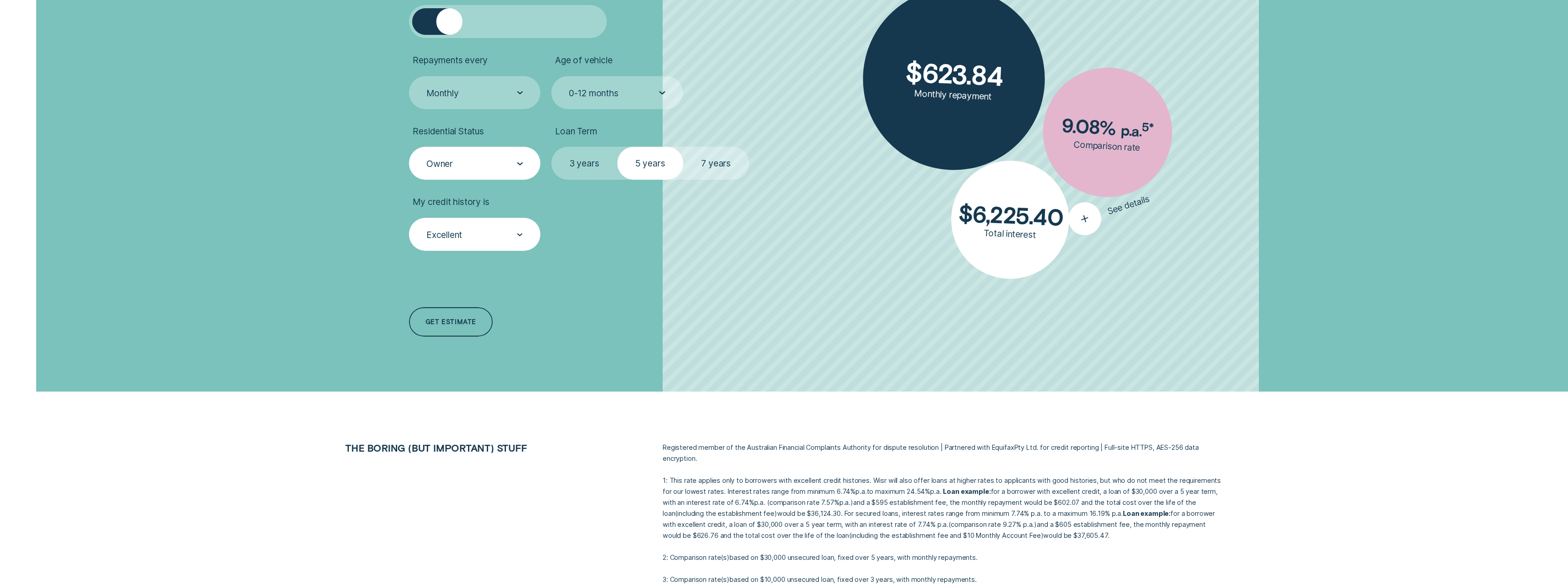
click at [1077, 215] on icon "button" at bounding box center [1085, 218] width 20 height 18
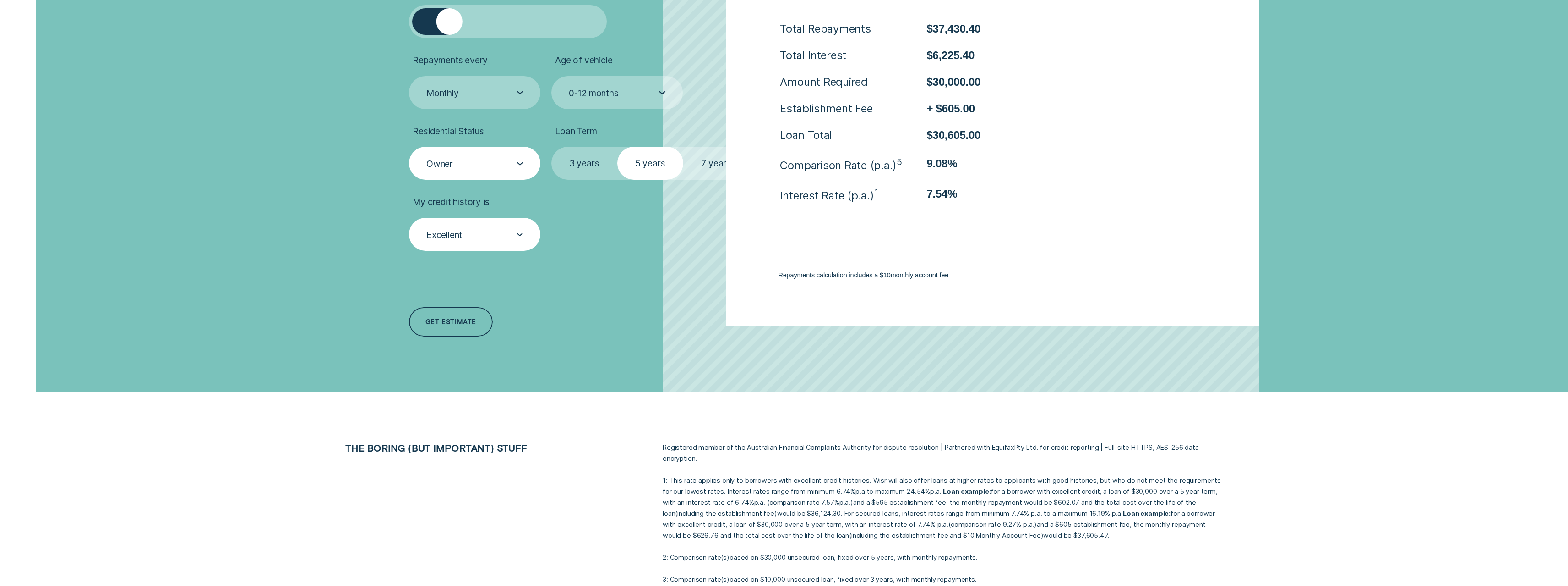
click at [1278, 320] on div "Loan Type Select Loan Type Secured Unsecured Loan Amount ( $10k - $147k ) $ 30,…" at bounding box center [784, 126] width 1568 height 532
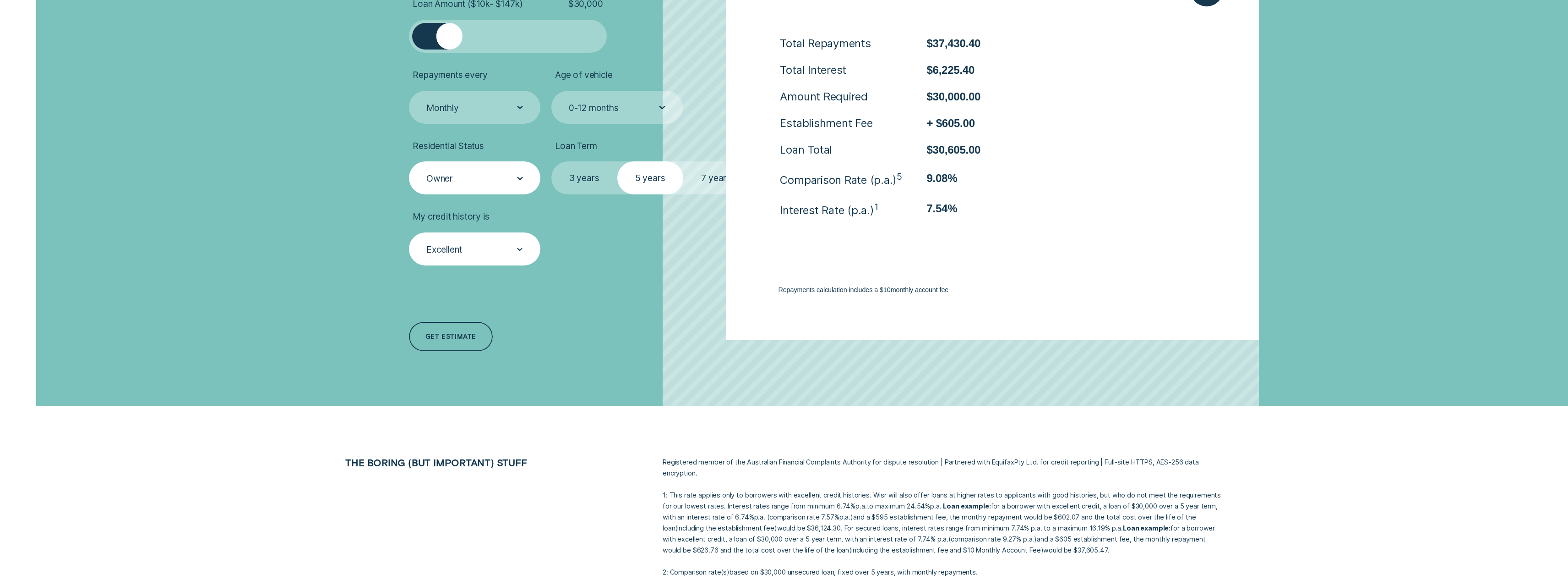
scroll to position [452, 0]
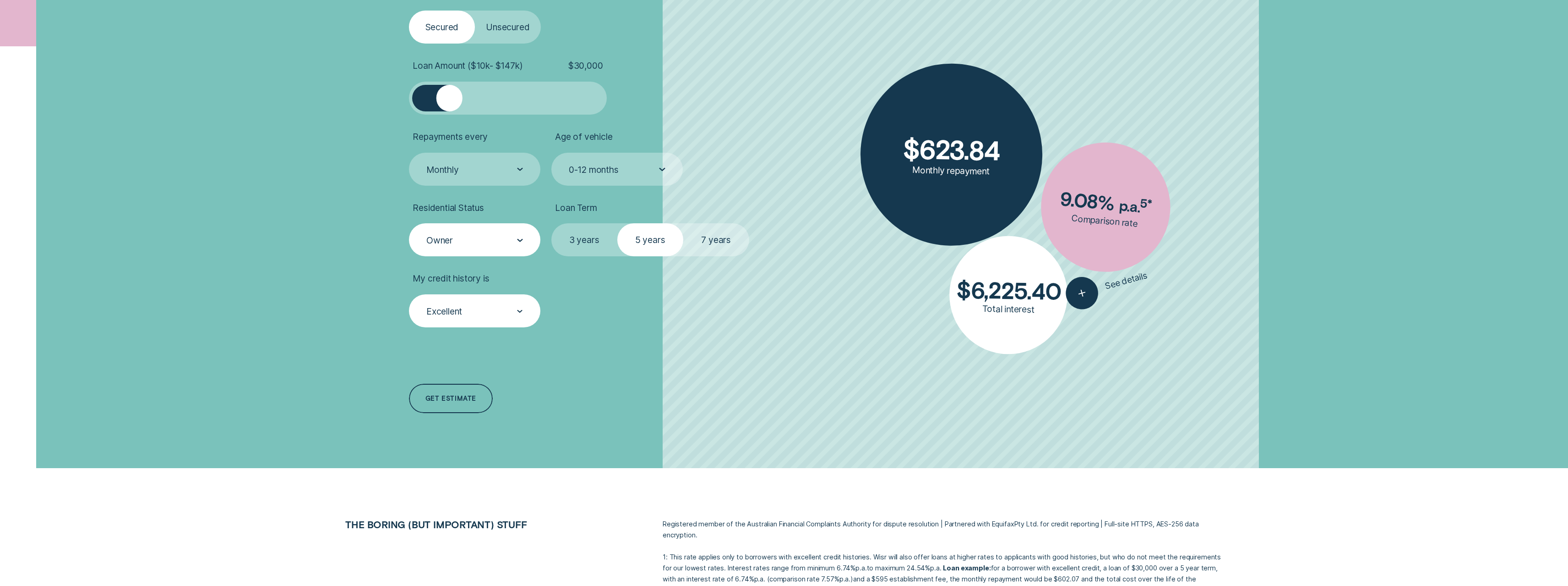
scroll to position [373, 0]
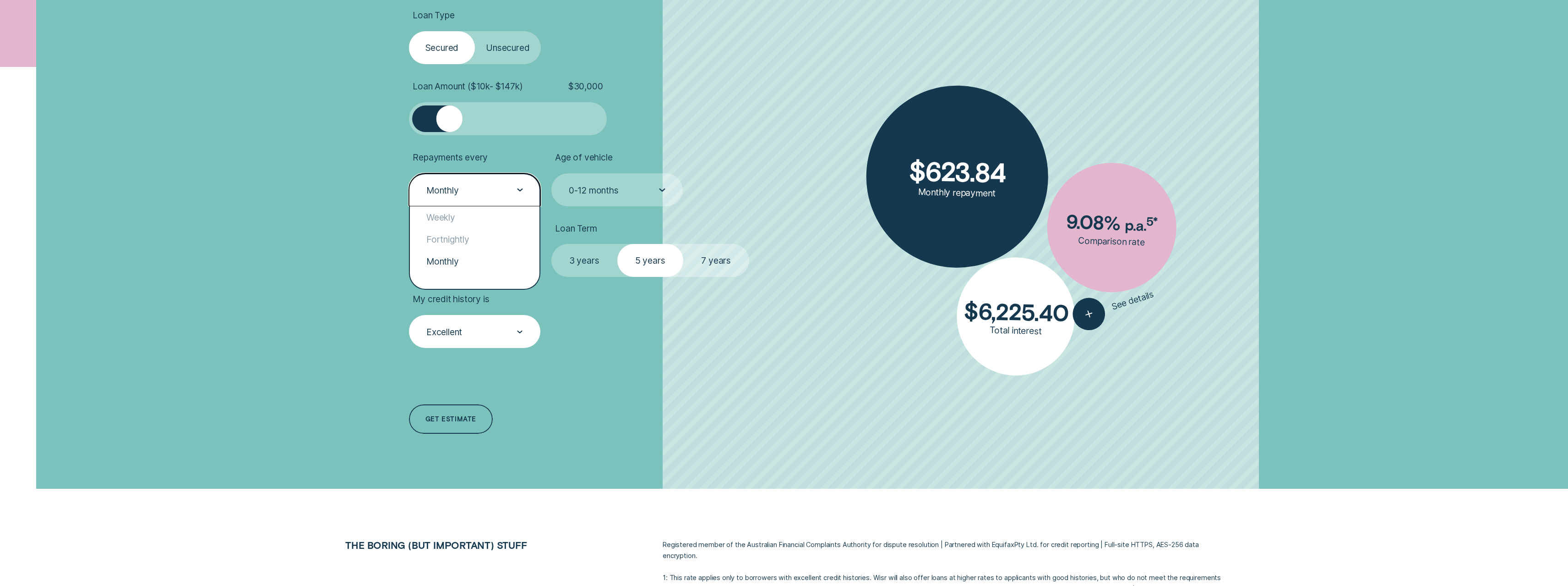
click at [532, 201] on div "Monthly" at bounding box center [474, 190] width 131 height 33
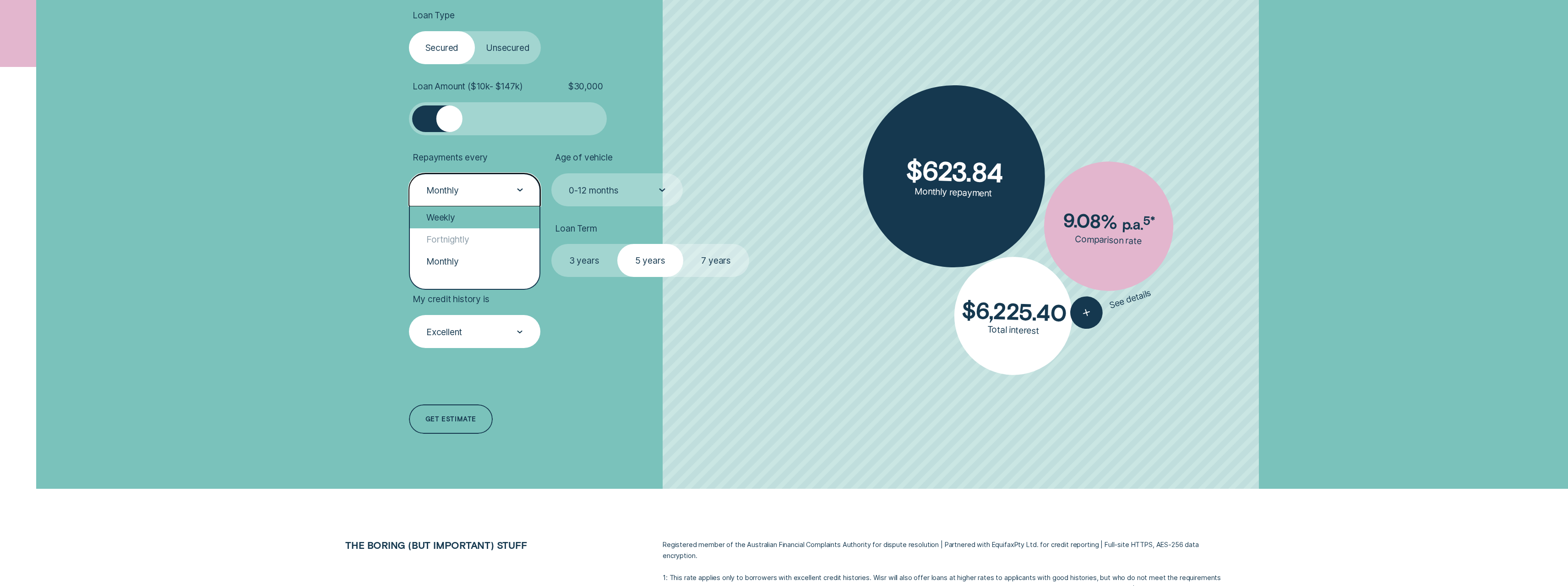
click at [517, 225] on div "Weekly" at bounding box center [474, 217] width 130 height 22
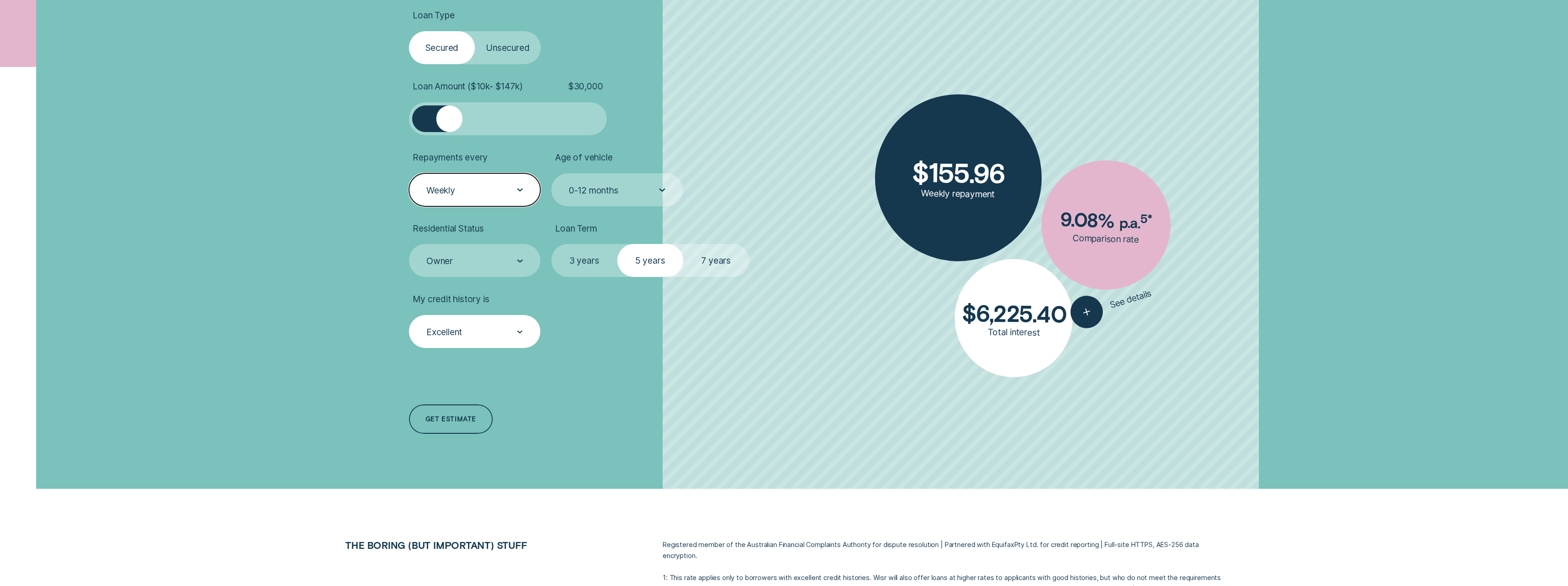
click at [501, 192] on div "Weekly" at bounding box center [474, 190] width 98 height 12
click at [490, 260] on div "Monthly" at bounding box center [474, 261] width 130 height 22
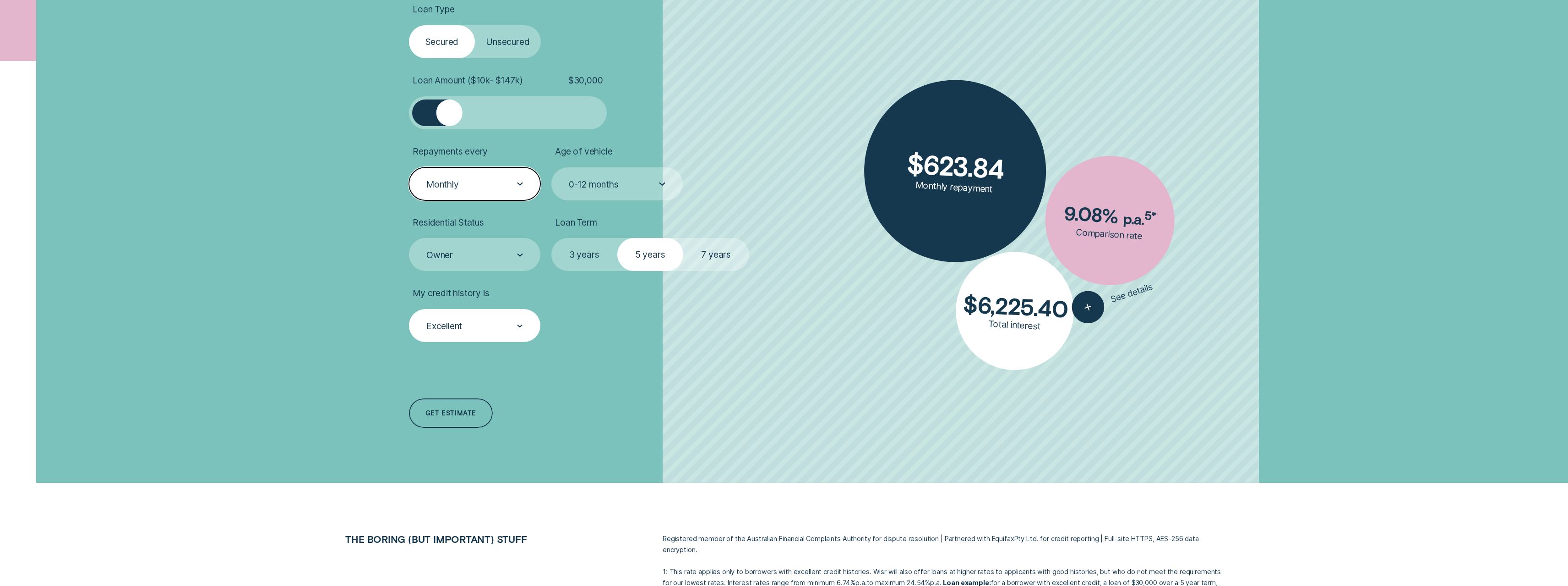
scroll to position [0, 0]
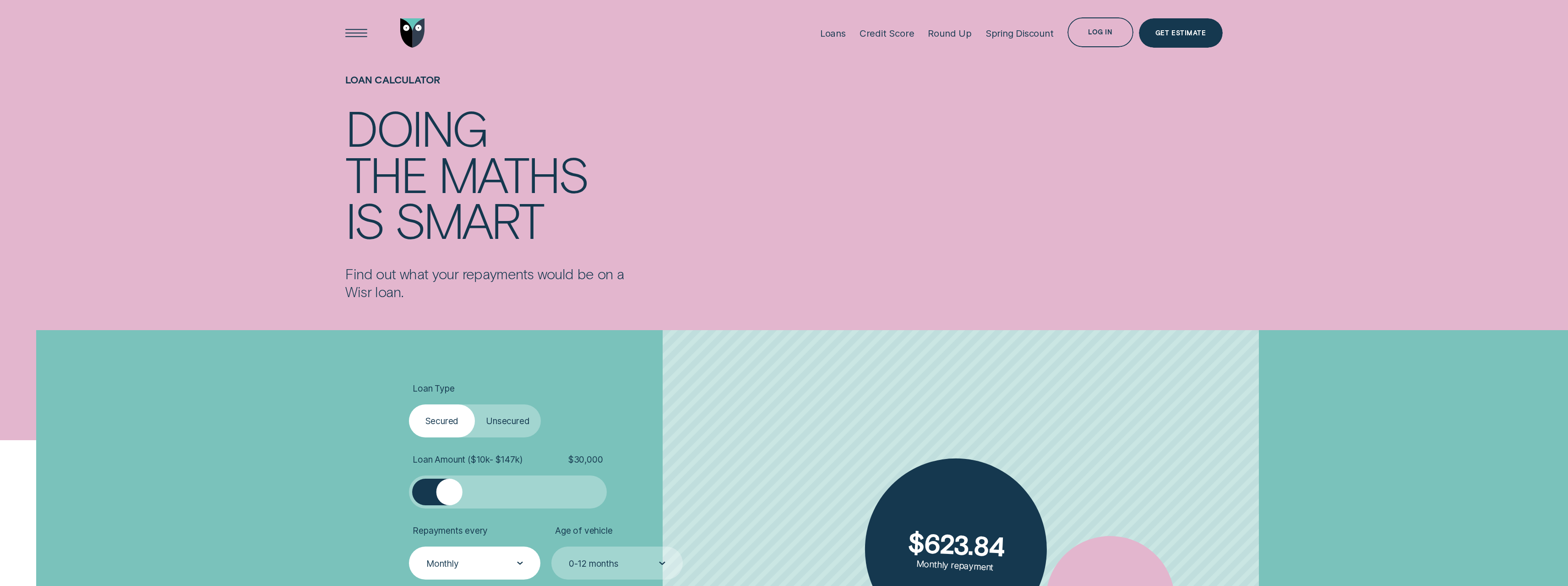
click at [807, 291] on div "Loan Calculator Doing the maths is smart Find out what your repayments would be…" at bounding box center [784, 186] width 889 height 242
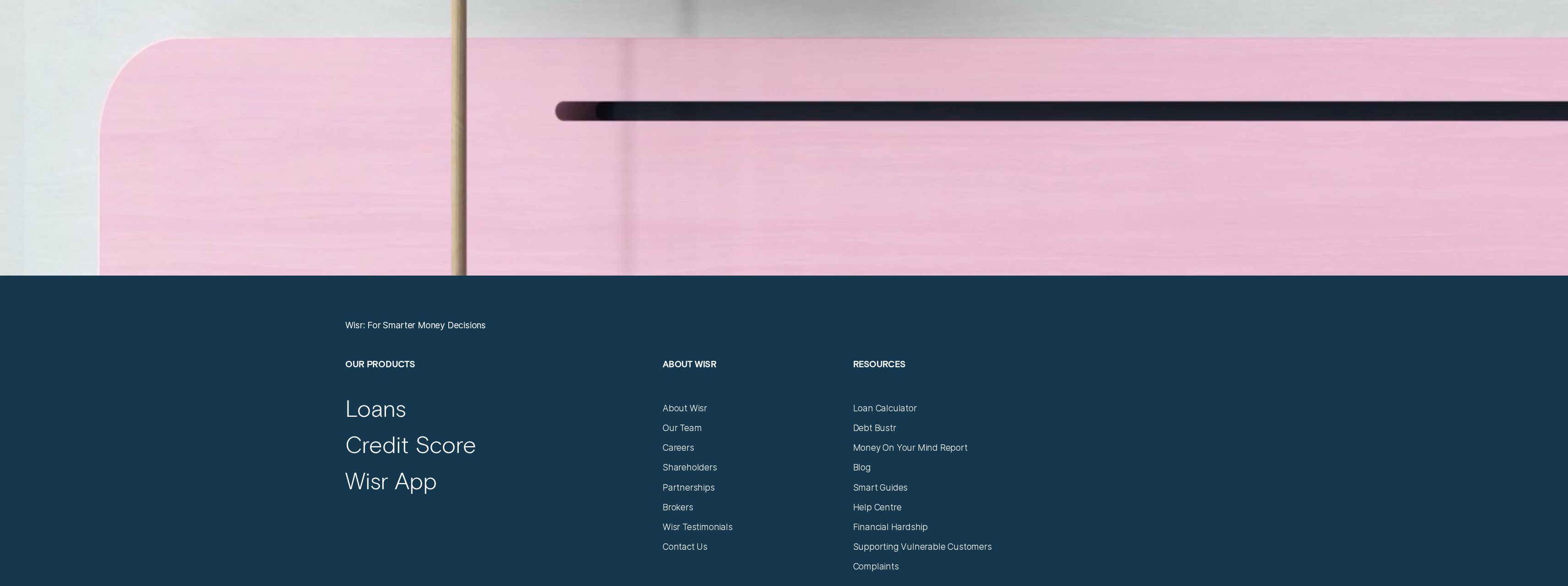
scroll to position [6900, 0]
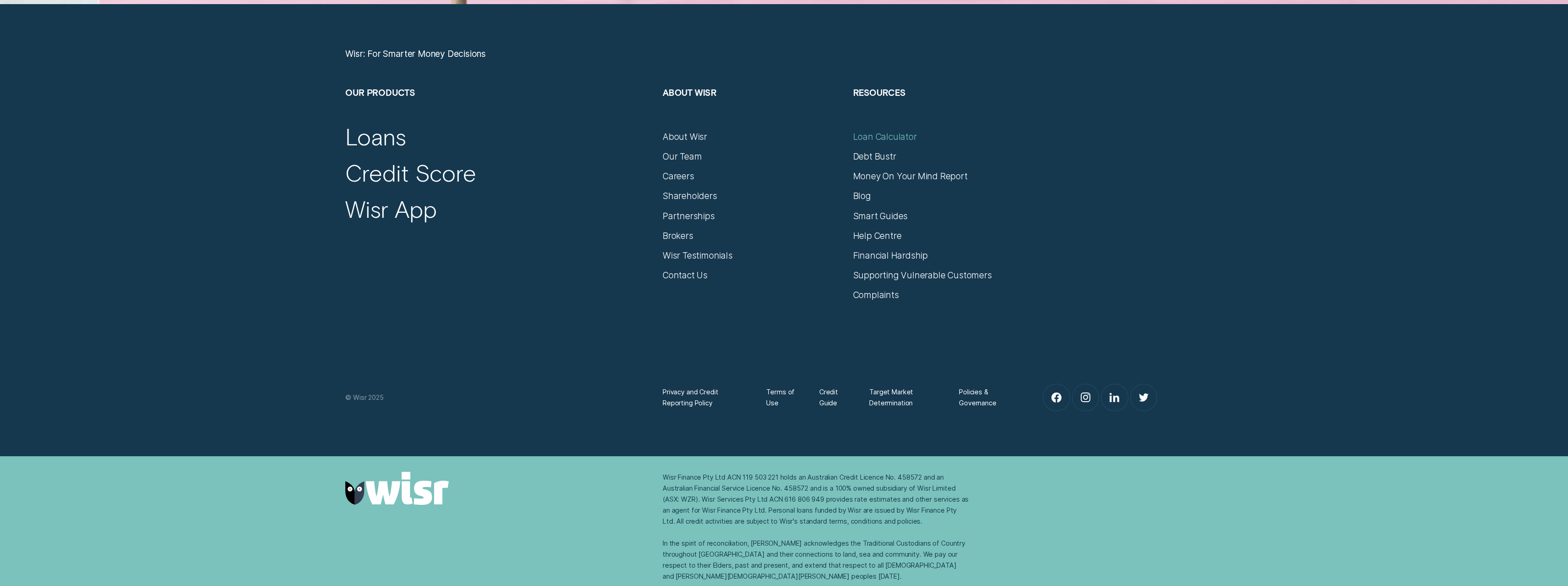
click at [916, 137] on div "Loan Calculator" at bounding box center [885, 136] width 64 height 11
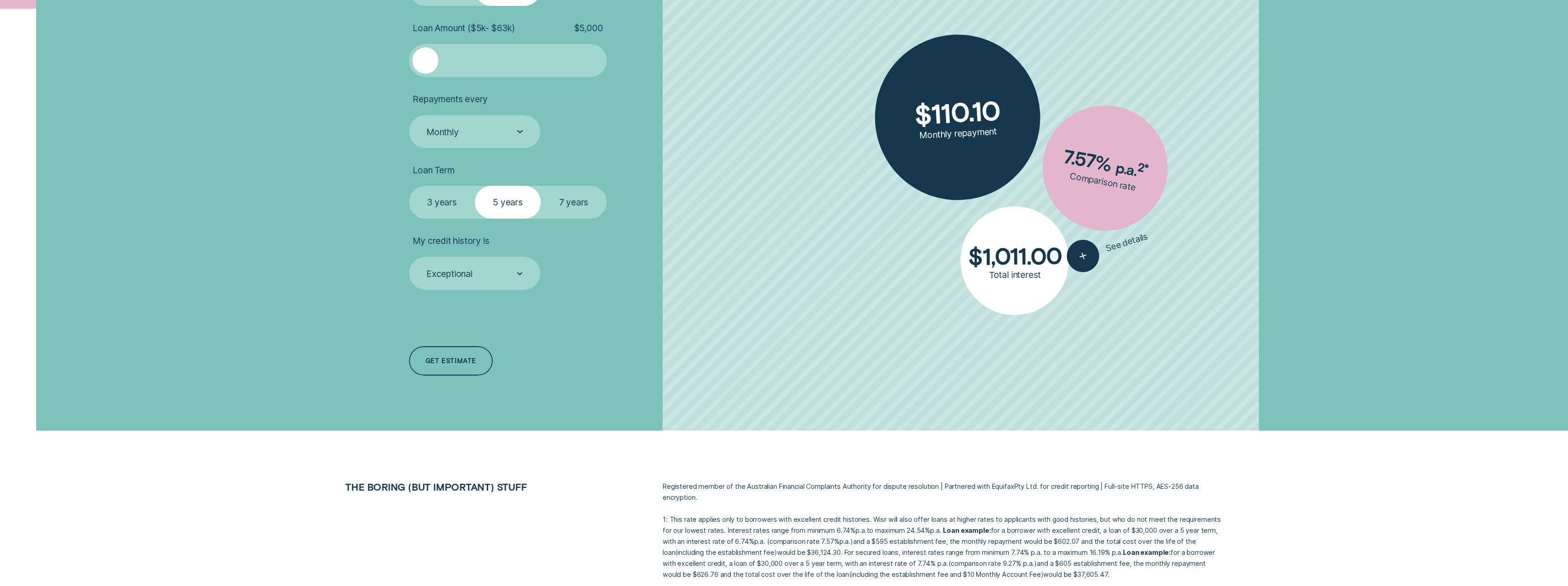
scroll to position [429, 0]
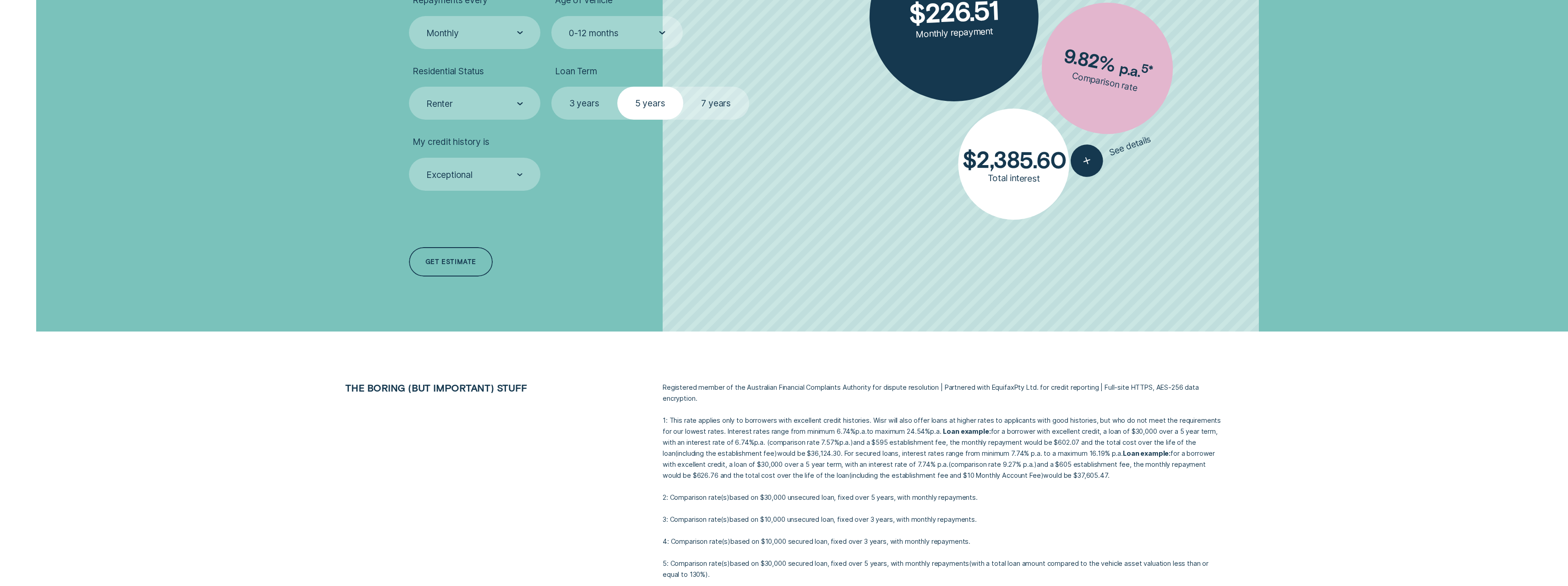
scroll to position [0, 0]
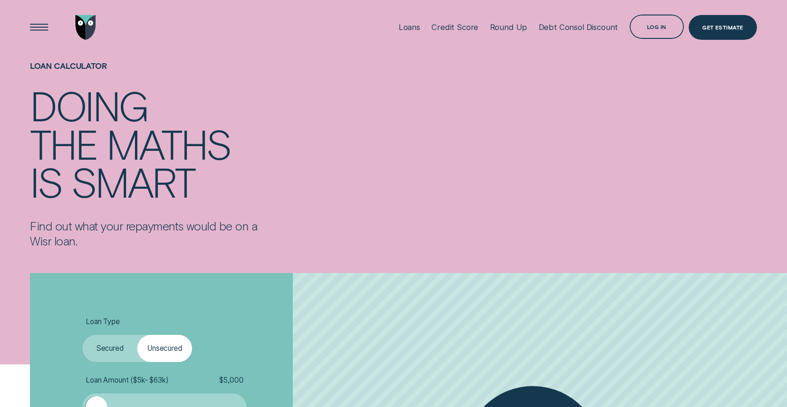
click at [298, 205] on div "Loan Calculator Doing the maths is smart Find out what your repayments would be…" at bounding box center [393, 155] width 736 height 201
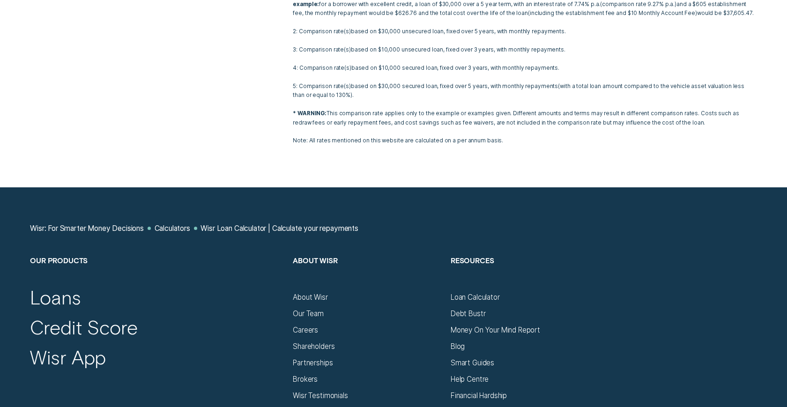
scroll to position [837, 0]
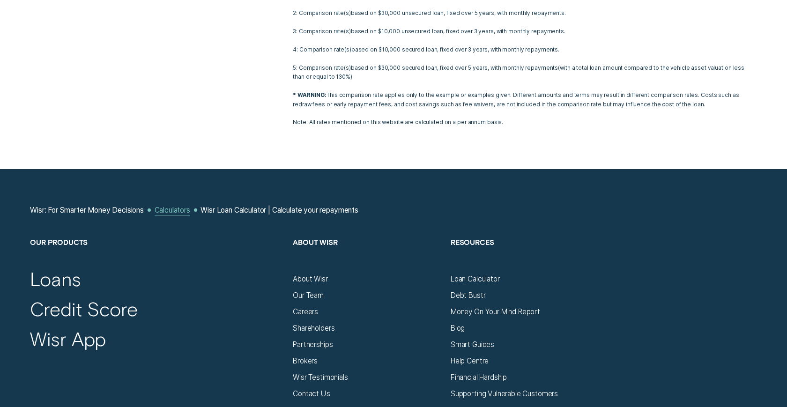
click at [190, 212] on div "Calculators" at bounding box center [173, 210] width 36 height 9
click at [229, 208] on div "Wisr Loan Calculator | Calculate your repayments" at bounding box center [280, 210] width 158 height 9
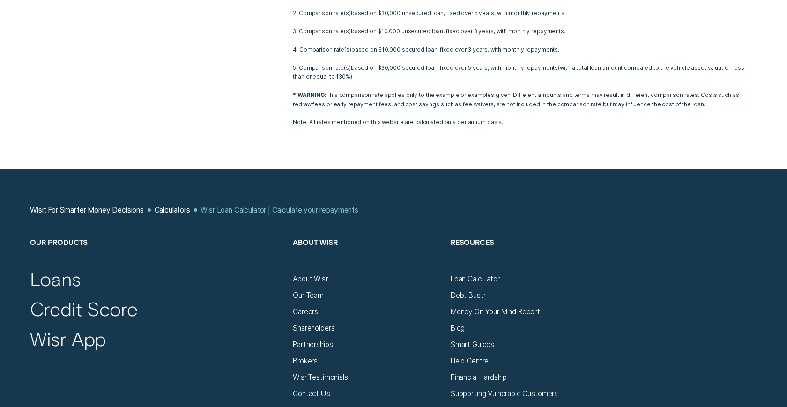
click at [229, 208] on div "Wisr Loan Calculator | Calculate your repayments" at bounding box center [280, 210] width 158 height 9
click at [190, 208] on div "Calculators" at bounding box center [173, 210] width 36 height 9
click at [112, 211] on div "Wisr: For Smarter Money Decisions" at bounding box center [87, 210] width 114 height 9
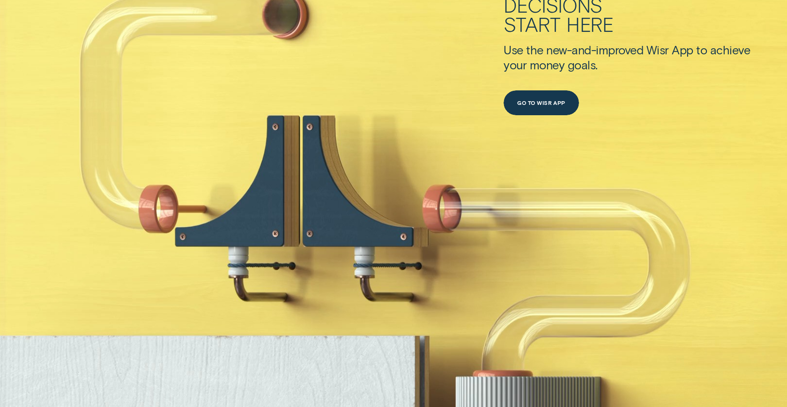
scroll to position [523, 0]
